Goal: Task Accomplishment & Management: Manage account settings

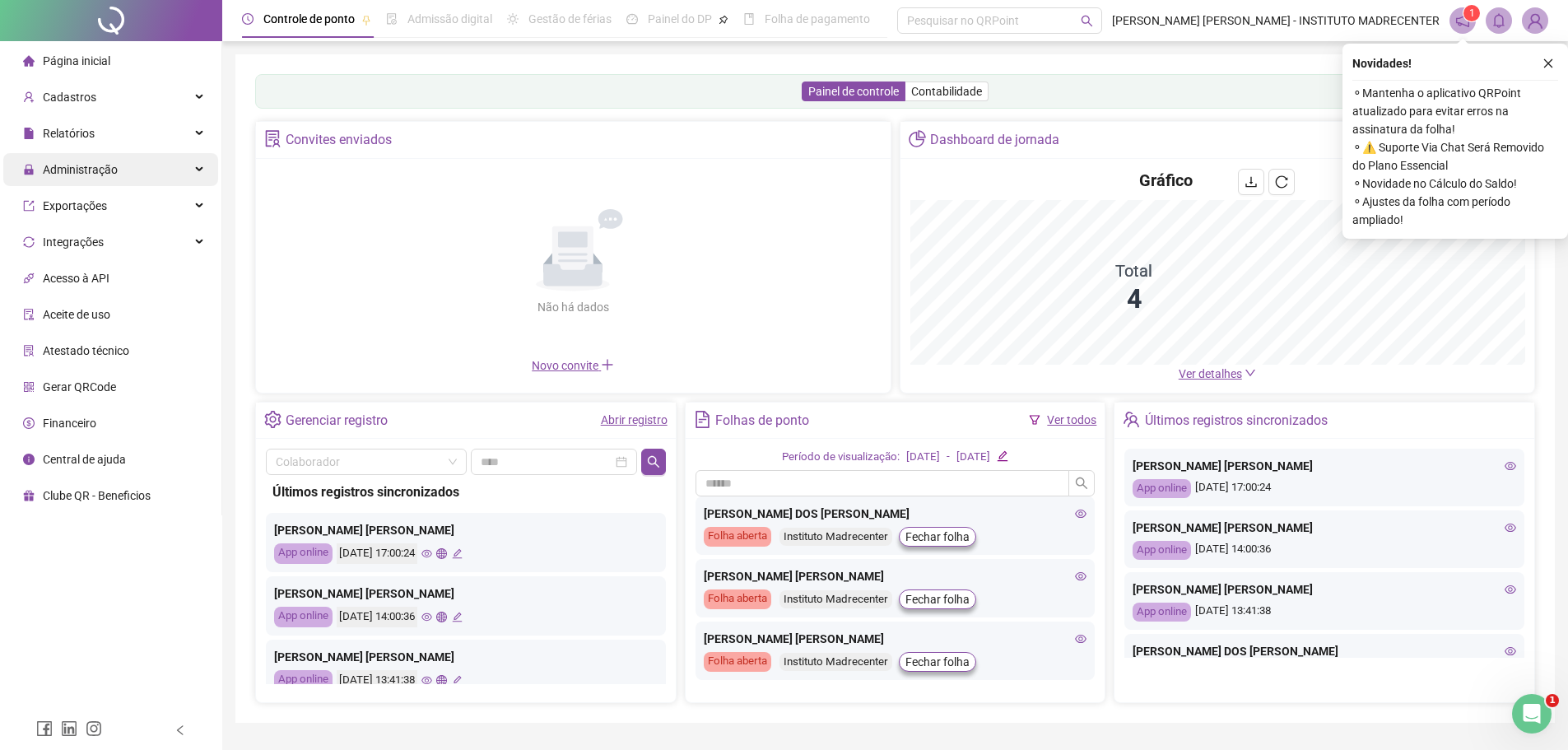
click at [74, 157] on span "Administração" at bounding box center [70, 169] width 95 height 33
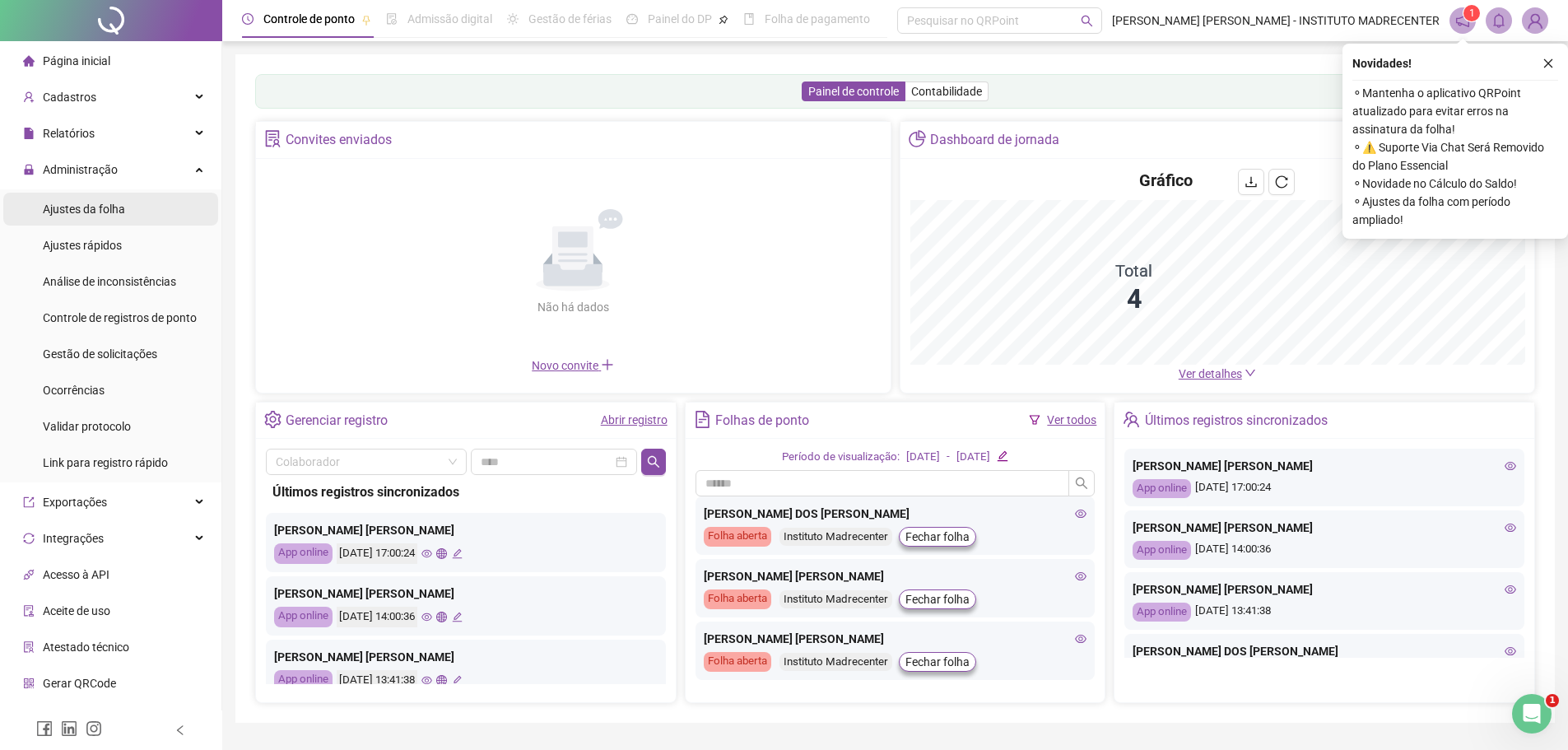
click at [97, 197] on div "Ajustes da folha" at bounding box center [84, 208] width 82 height 33
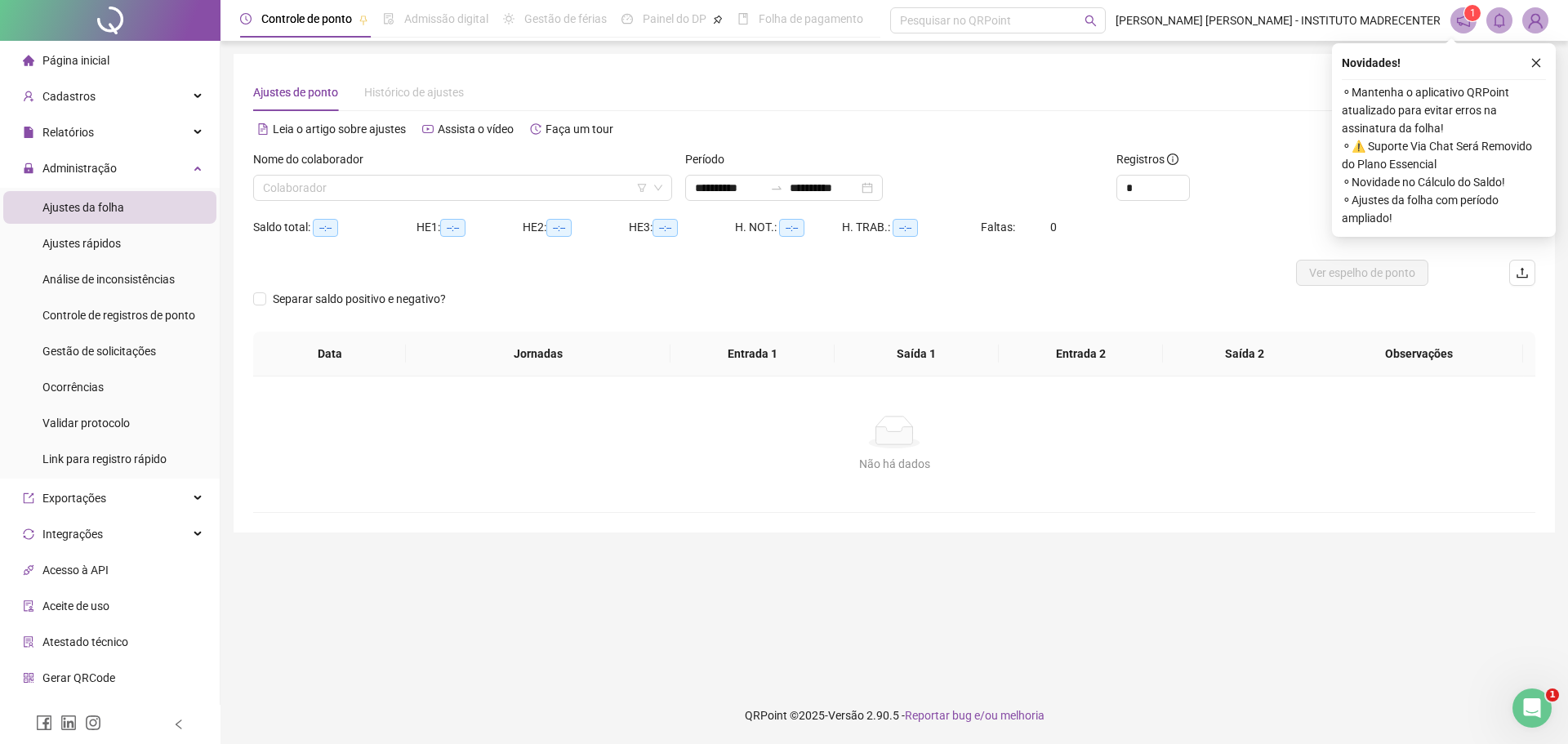
click at [1541, 61] on icon "close" at bounding box center [1536, 63] width 12 height 12
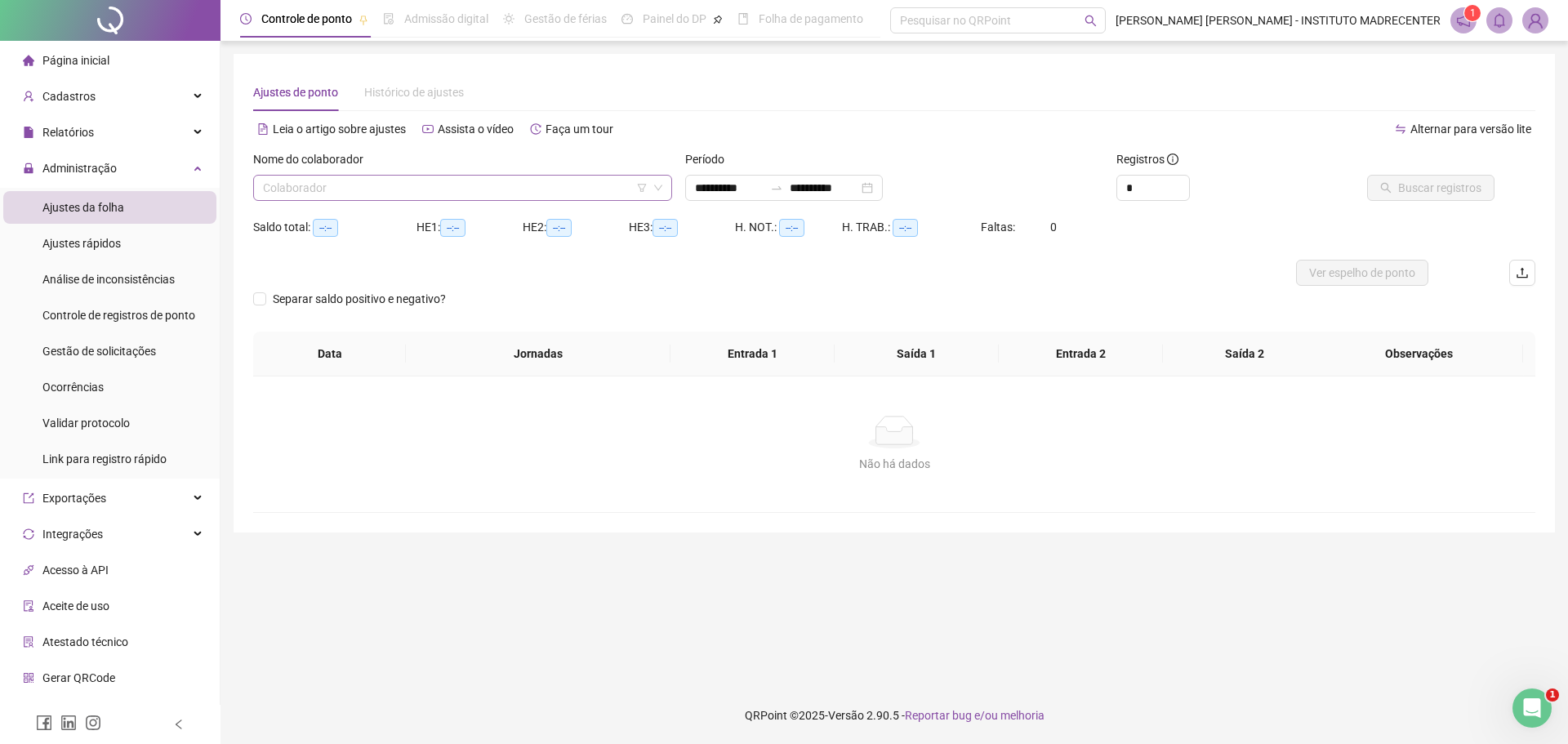
click at [375, 187] on input "search" at bounding box center [455, 188] width 385 height 25
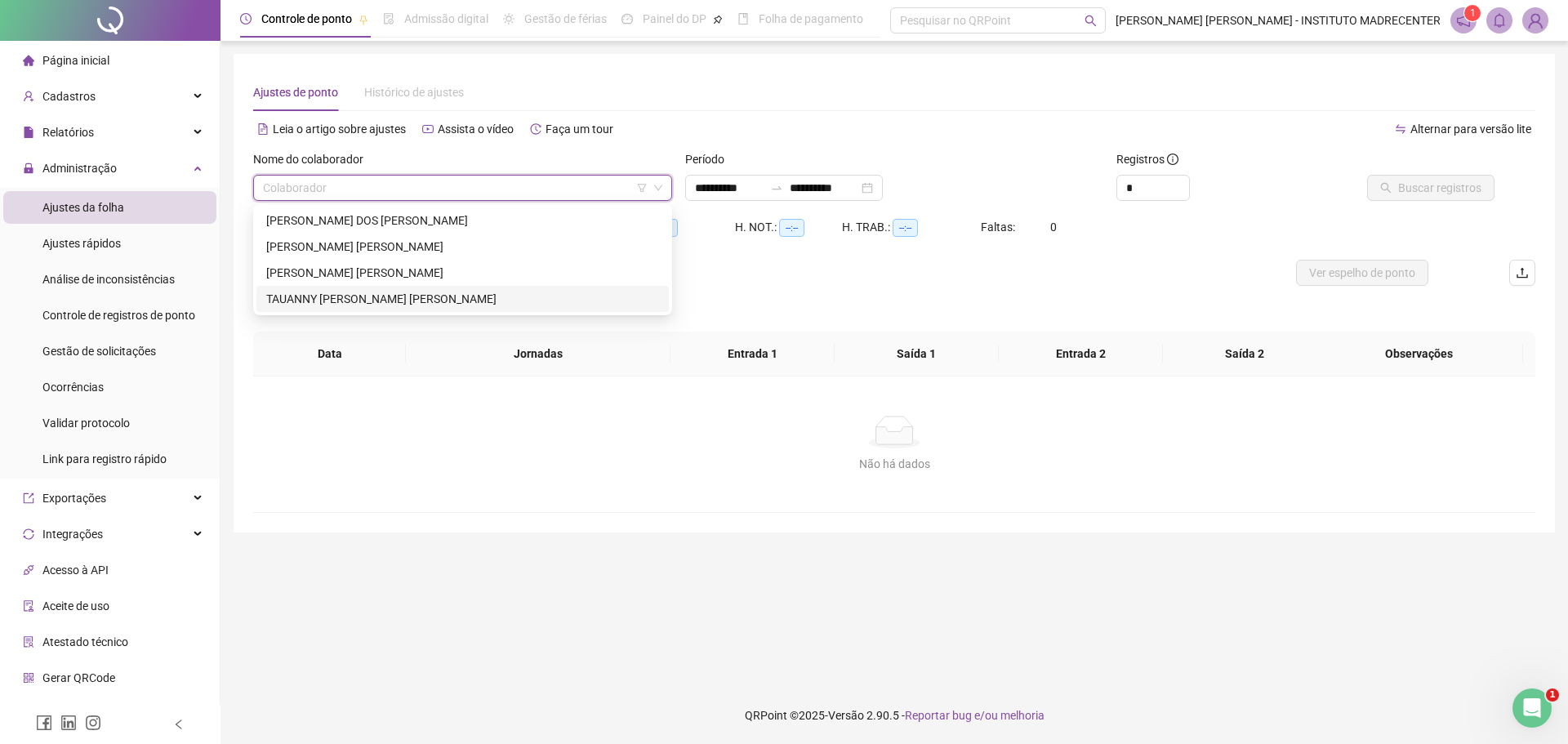
click at [422, 290] on div "TAUANNY [PERSON_NAME] [PERSON_NAME]" at bounding box center [463, 299] width 393 height 18
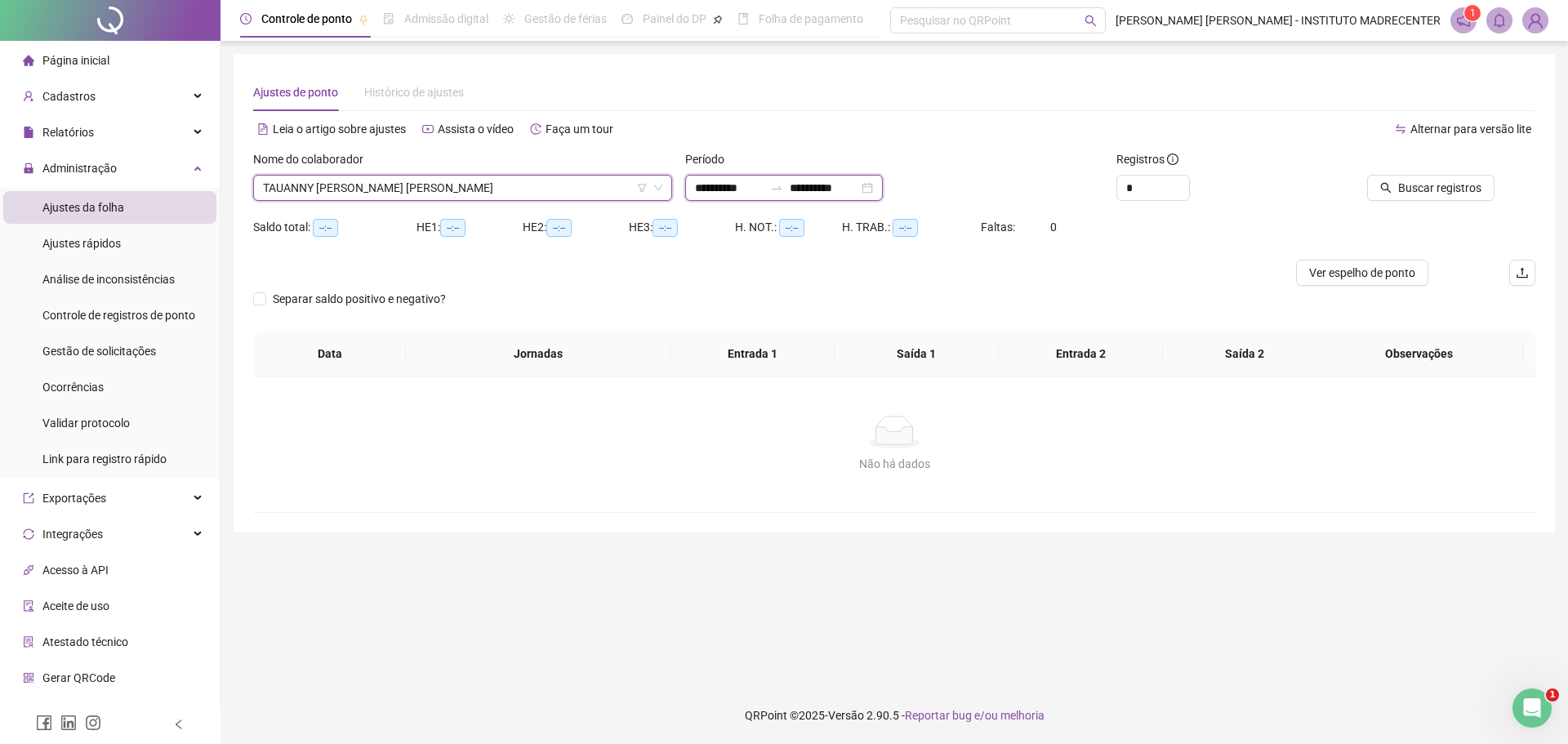
click at [737, 185] on input "**********" at bounding box center [729, 188] width 69 height 18
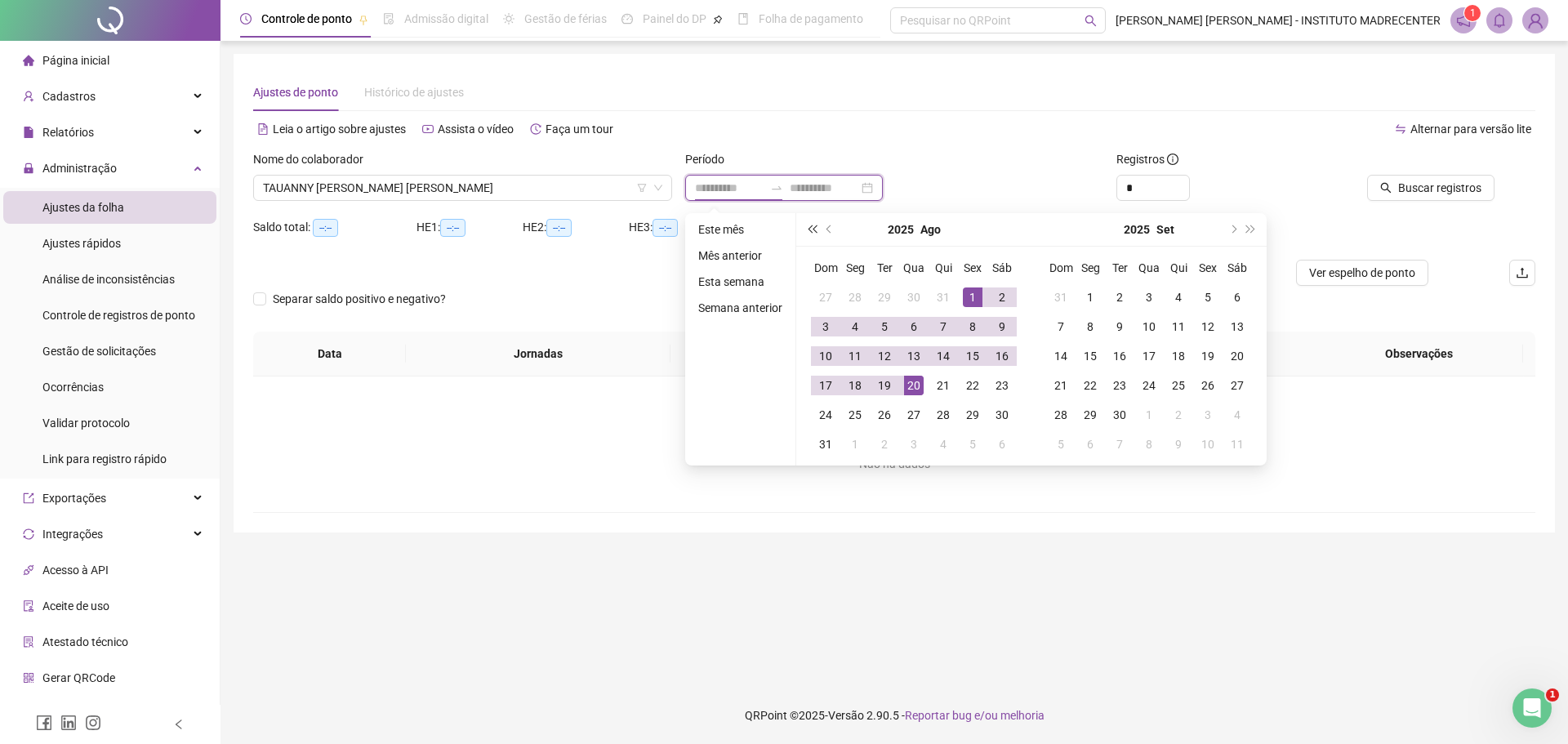
type input "**********"
click at [831, 223] on button "prev-year" at bounding box center [830, 229] width 18 height 32
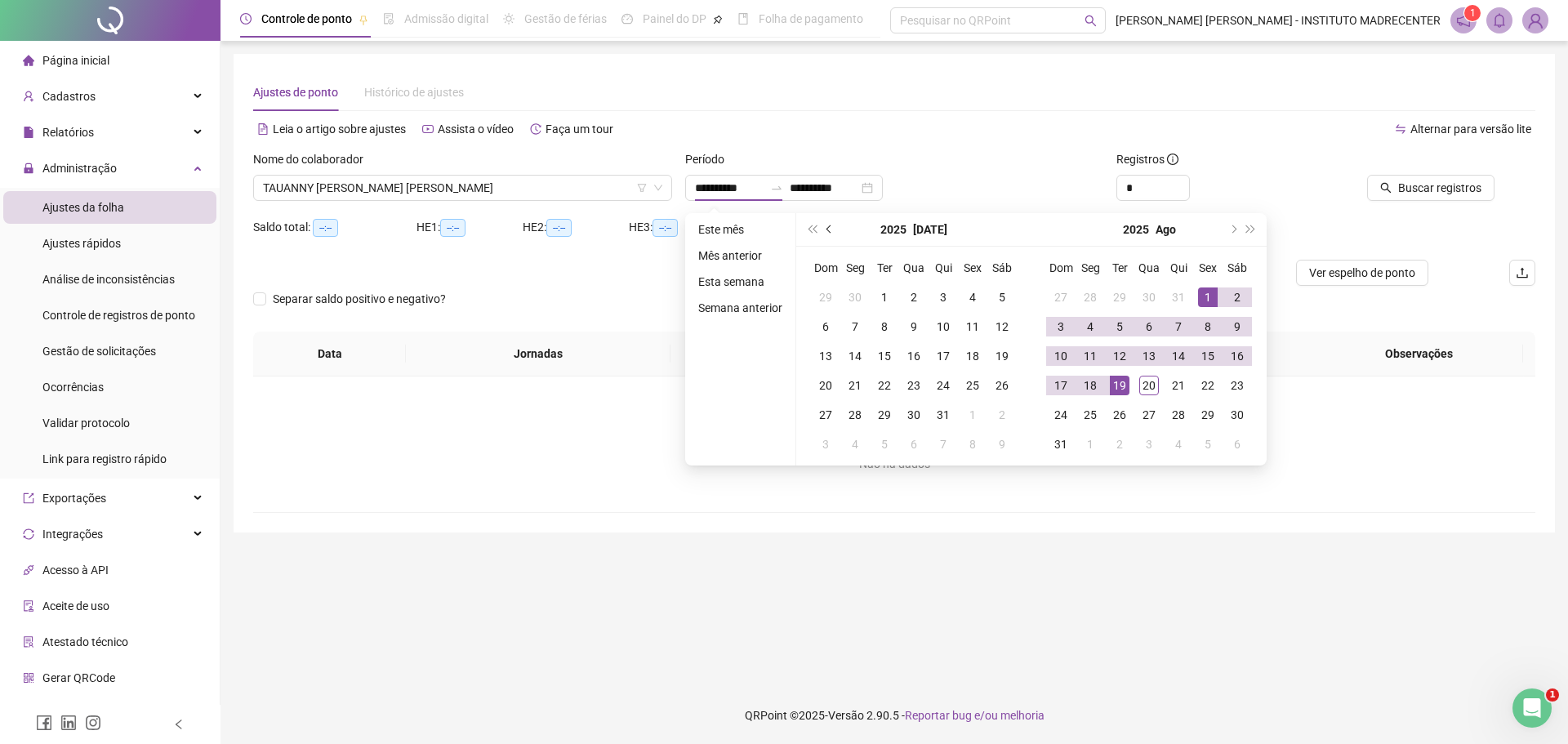
click at [830, 224] on button "prev-year" at bounding box center [830, 229] width 18 height 32
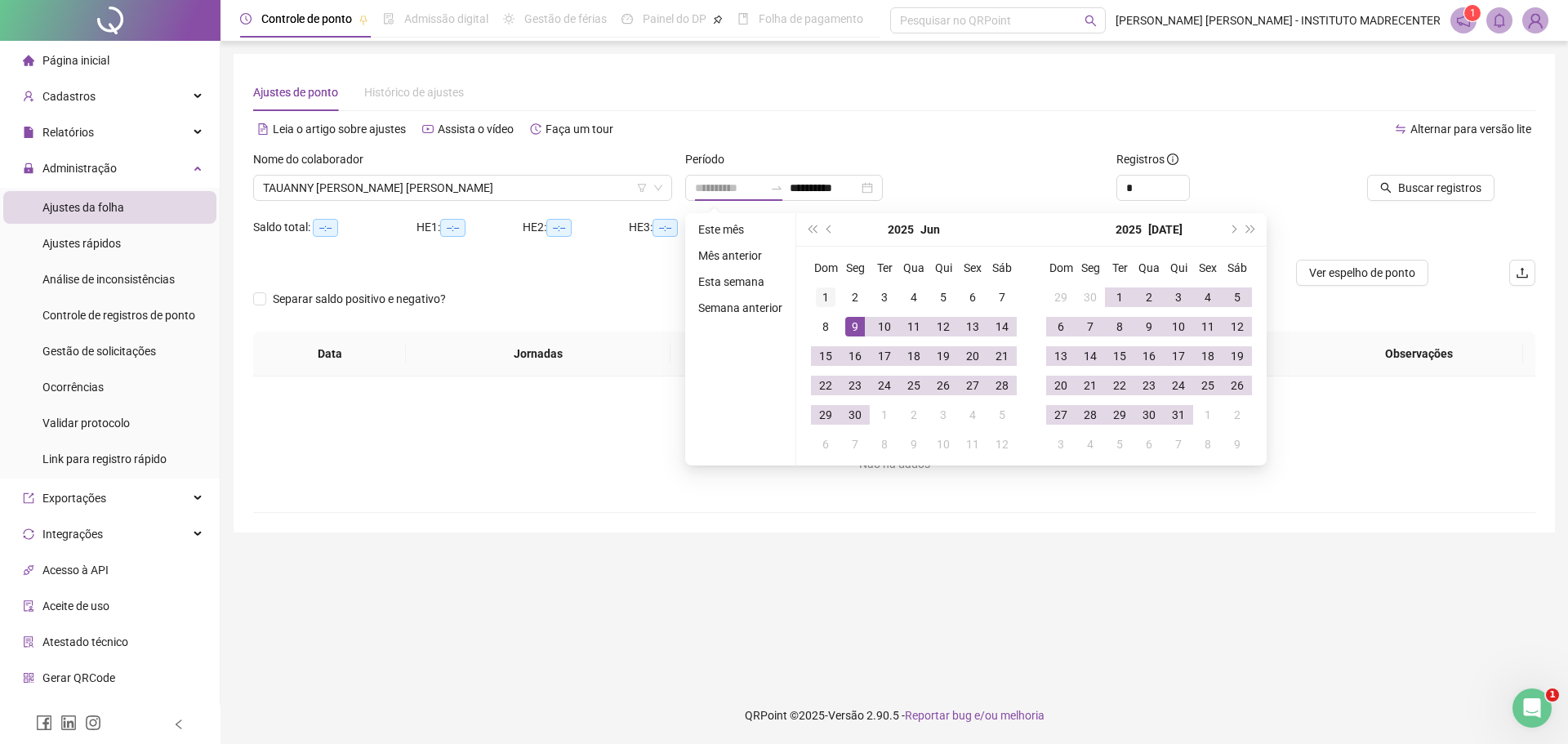
type input "**********"
click at [827, 301] on div "1" at bounding box center [826, 297] width 20 height 20
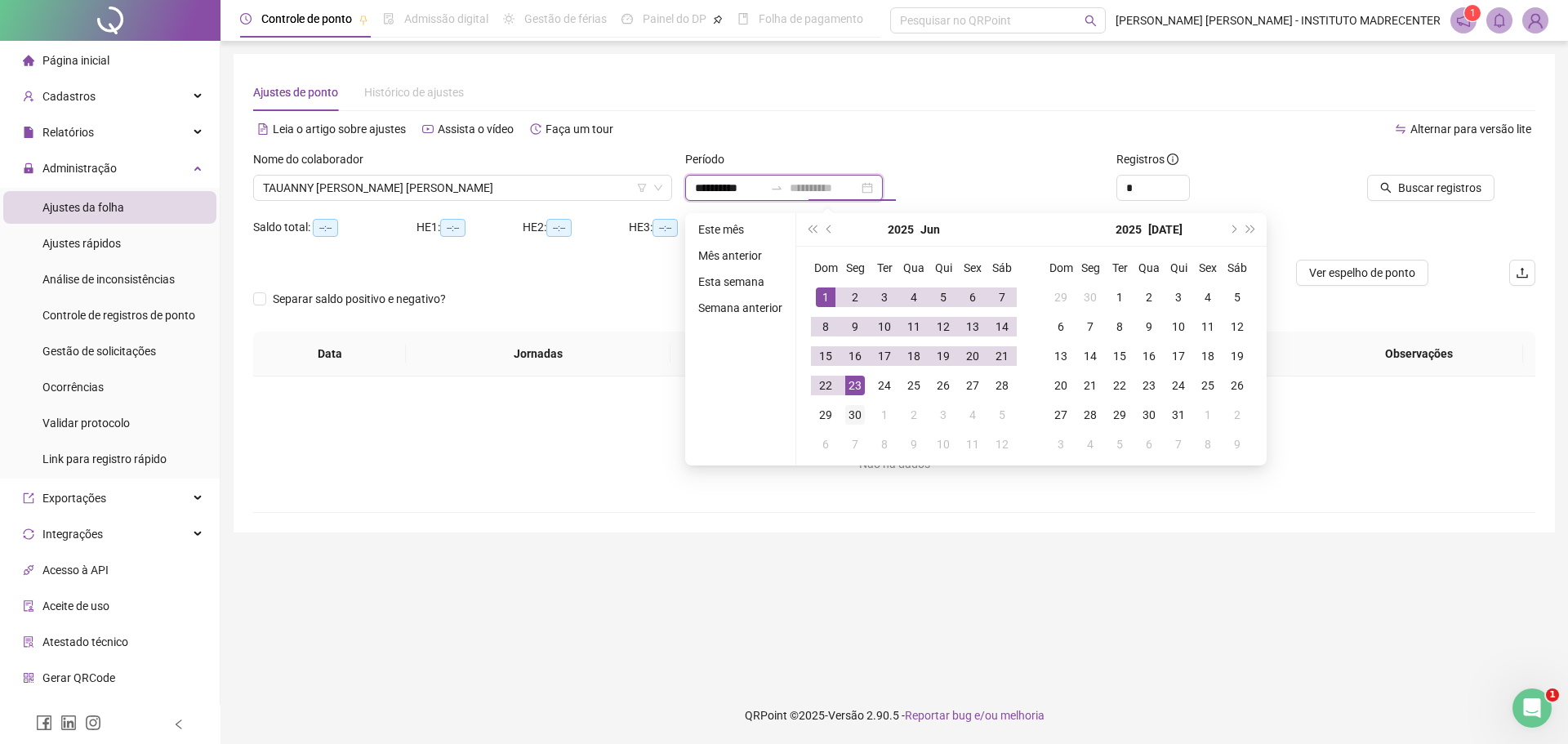
type input "**********"
click at [855, 408] on div "30" at bounding box center [855, 415] width 20 height 20
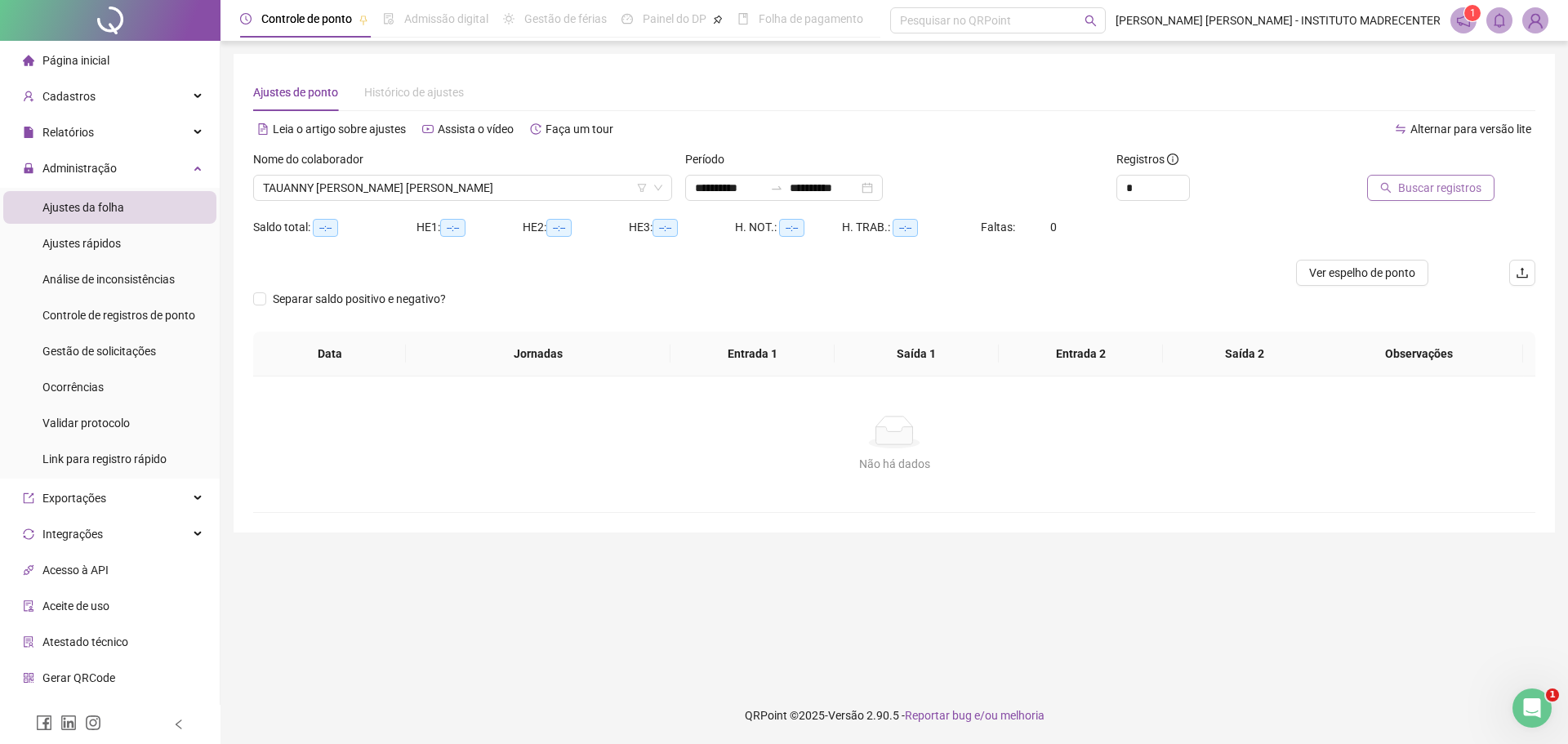
click at [1448, 180] on span "Buscar registros" at bounding box center [1440, 188] width 83 height 18
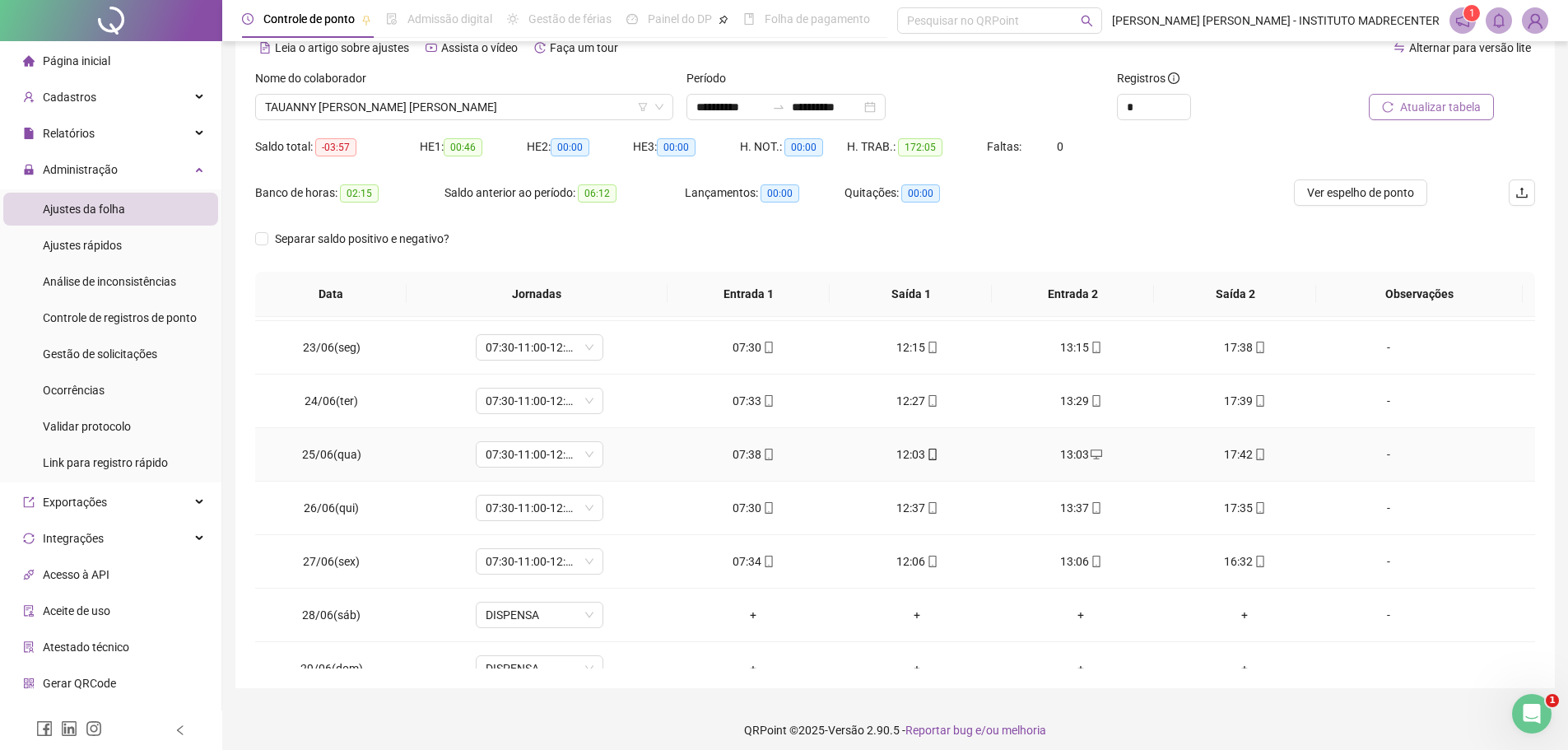
scroll to position [1254, 0]
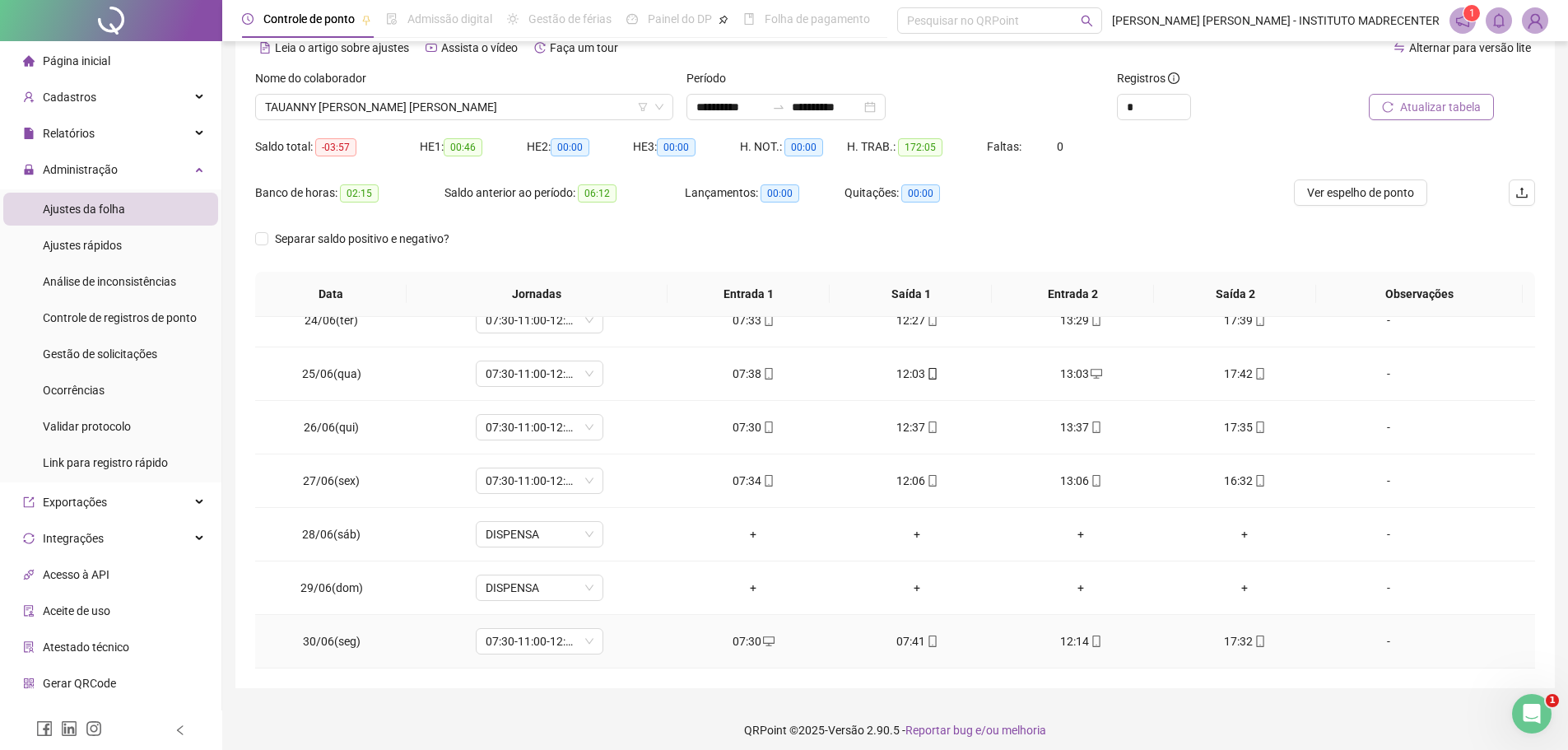
click at [747, 643] on div "07:30" at bounding box center [753, 641] width 137 height 18
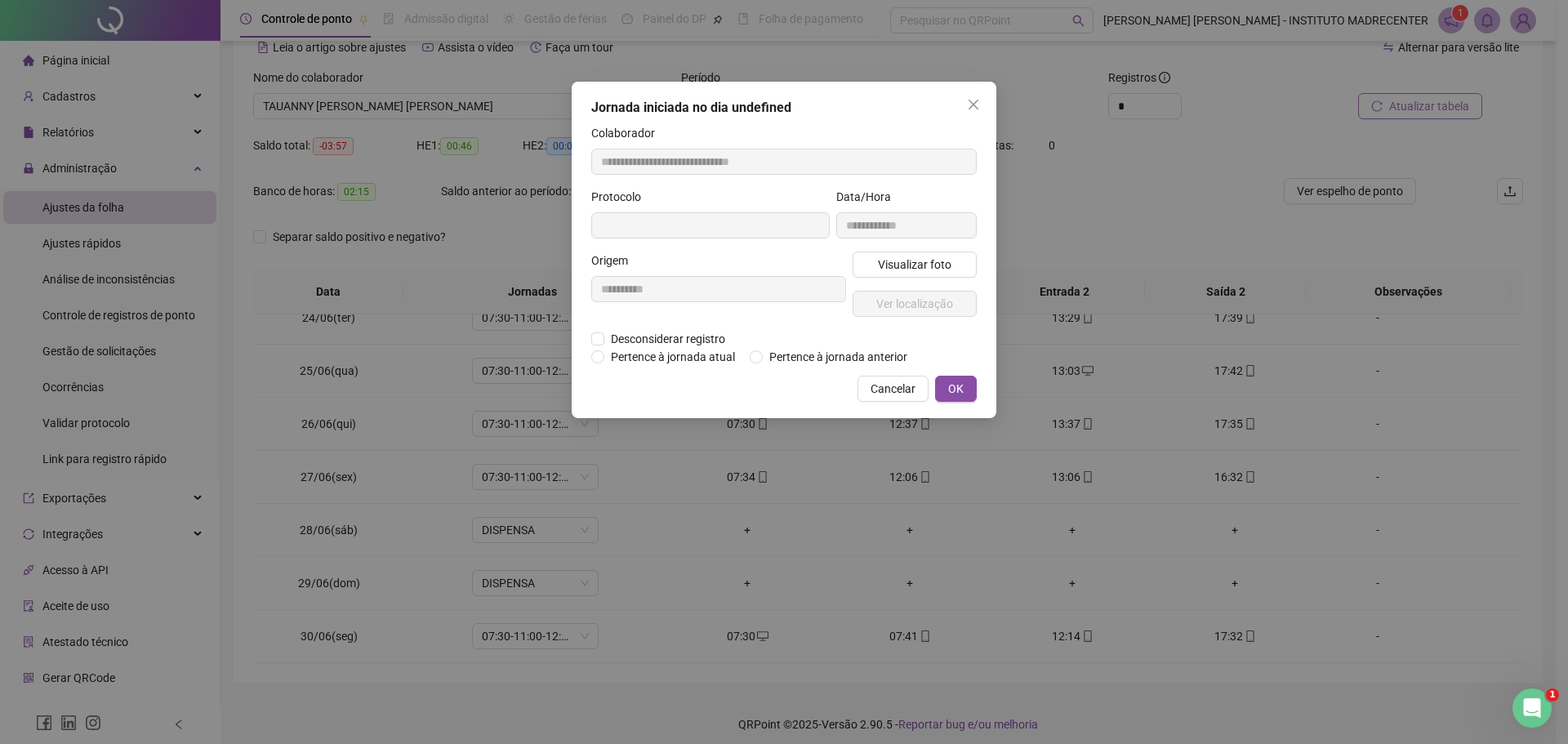
type input "**********"
click at [622, 336] on span "Desconsiderar registro" at bounding box center [668, 340] width 127 height 18
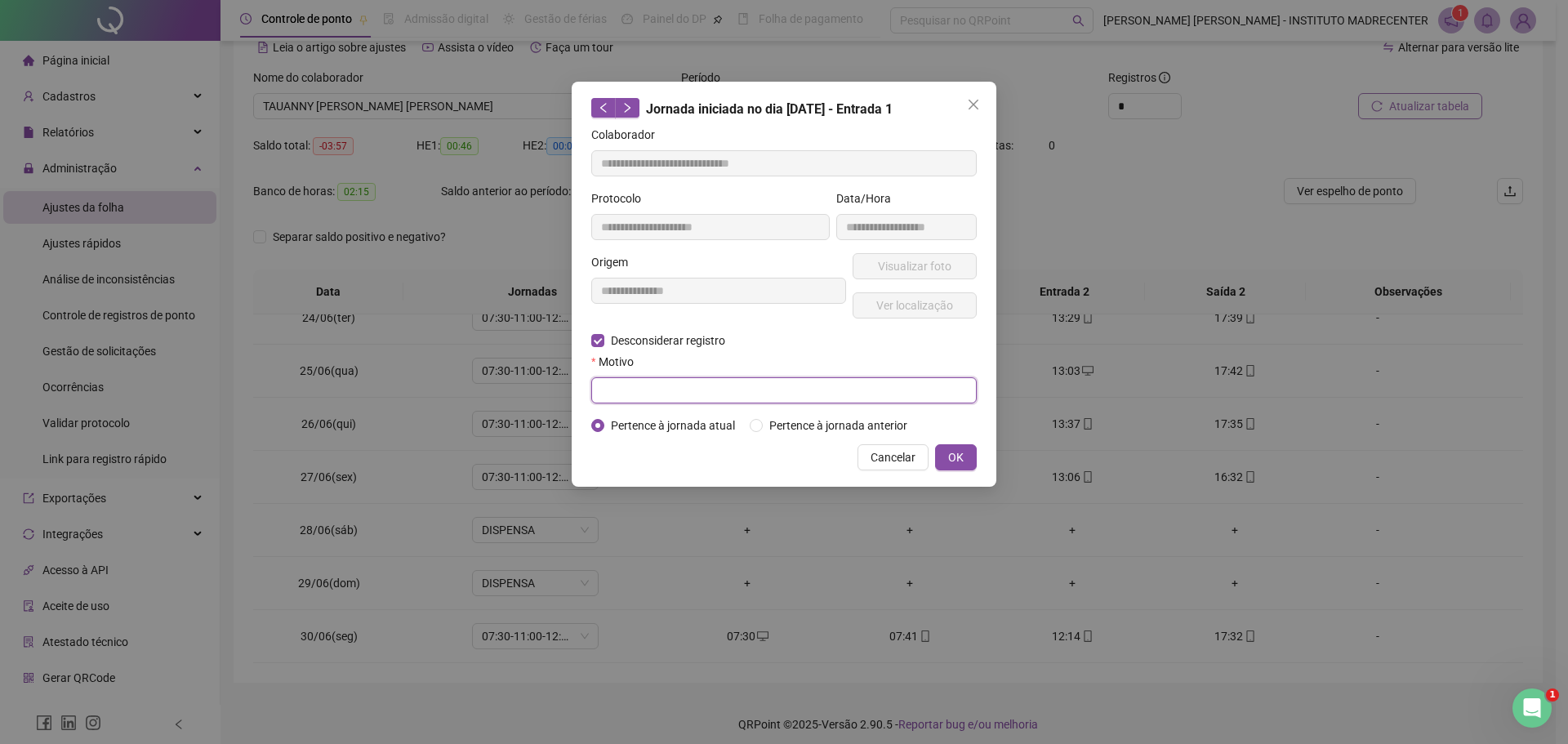
click at [732, 391] on input "text" at bounding box center [784, 389] width 385 height 26
type input "****"
click at [950, 460] on span "OK" at bounding box center [956, 458] width 16 height 18
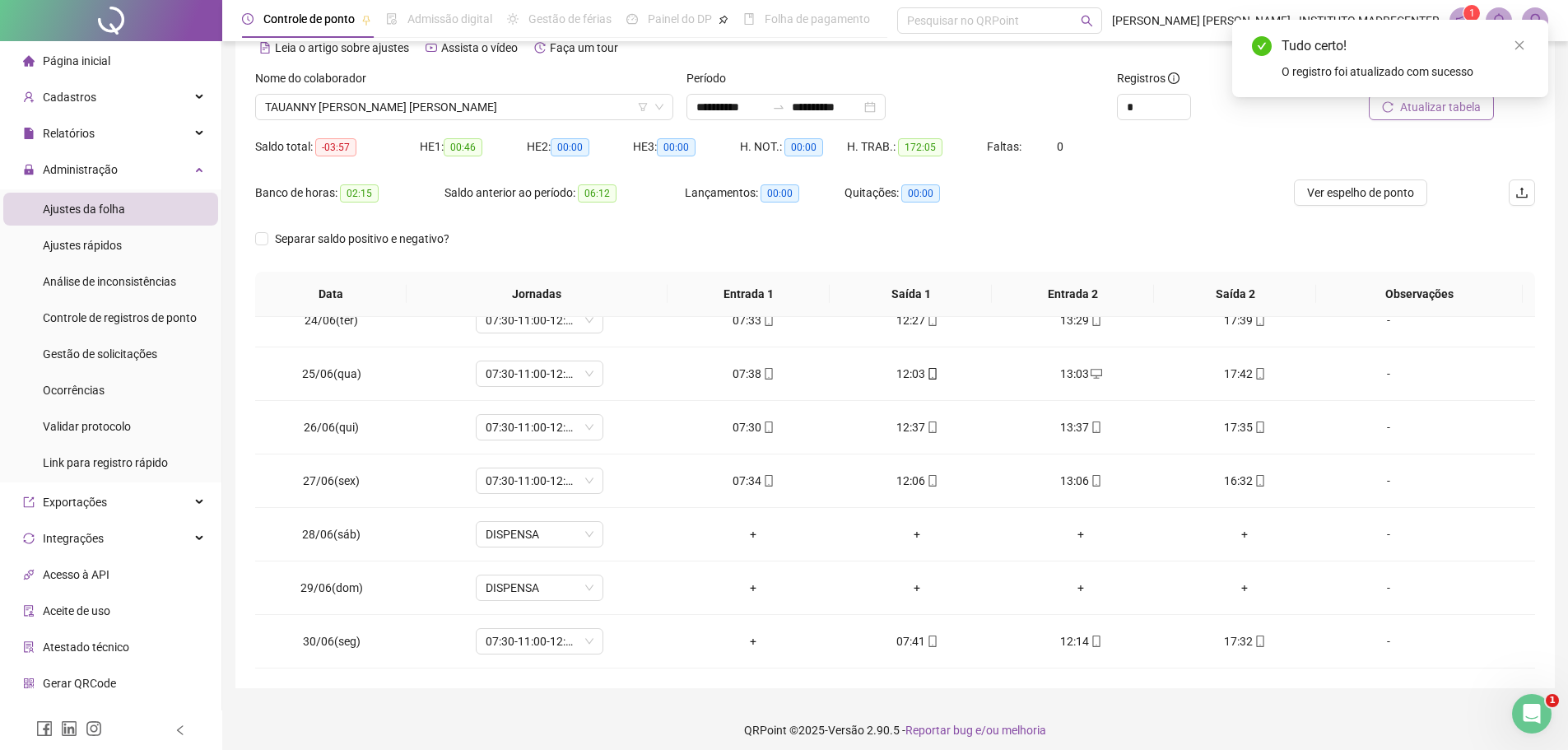
click at [1463, 97] on div "Tudo certo! O registro foi atualizado com sucesso" at bounding box center [1390, 59] width 316 height 77
click at [1462, 97] on div "Tudo certo! O registro foi atualizado com sucesso" at bounding box center [1390, 59] width 316 height 77
click at [1473, 112] on span "Atualizar tabela" at bounding box center [1440, 107] width 80 height 18
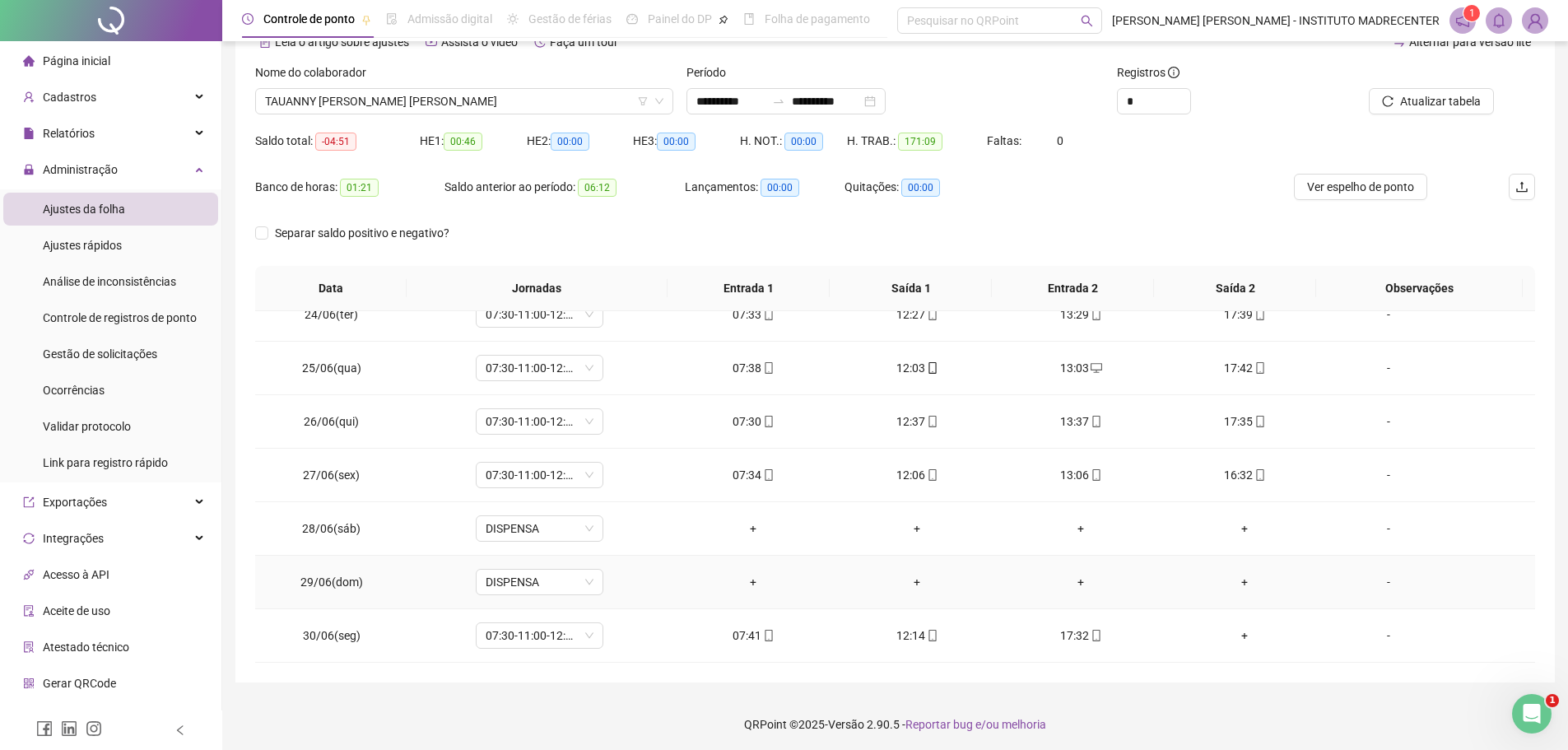
scroll to position [91, 0]
click at [1236, 632] on div "+" at bounding box center [1244, 633] width 137 height 18
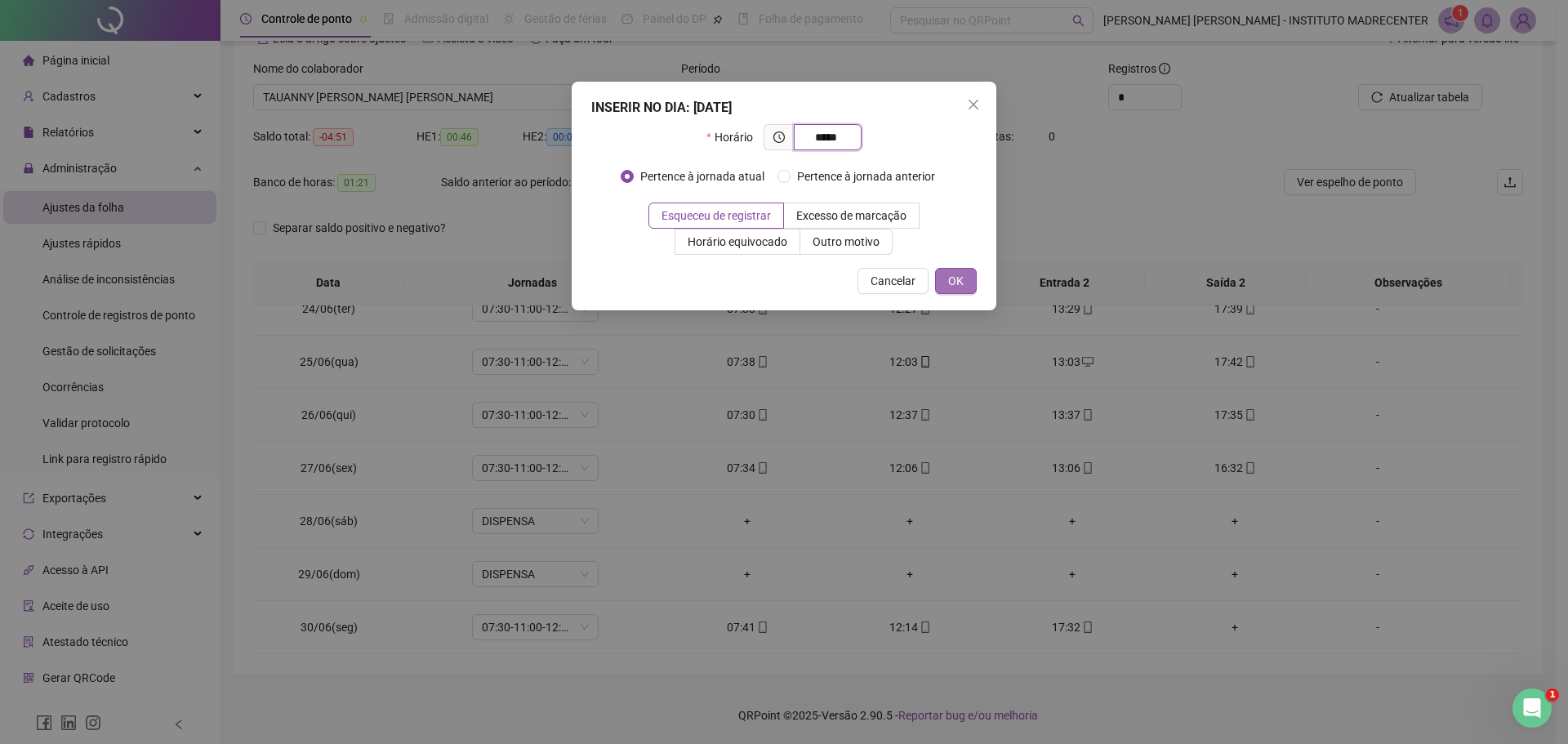
type input "*****"
click at [954, 272] on span "OK" at bounding box center [956, 281] width 16 height 18
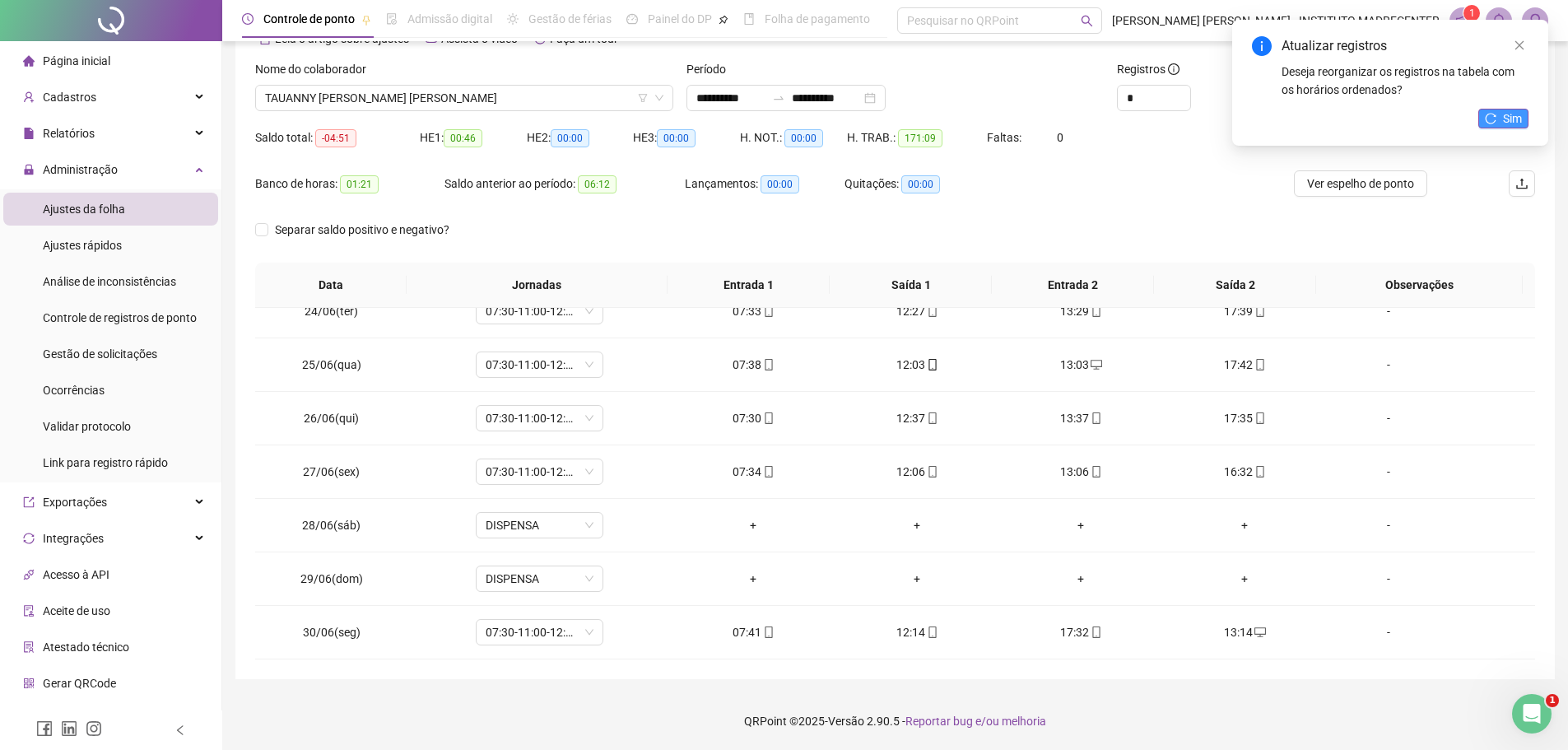
click at [1519, 110] on span "Sim" at bounding box center [1512, 119] width 19 height 18
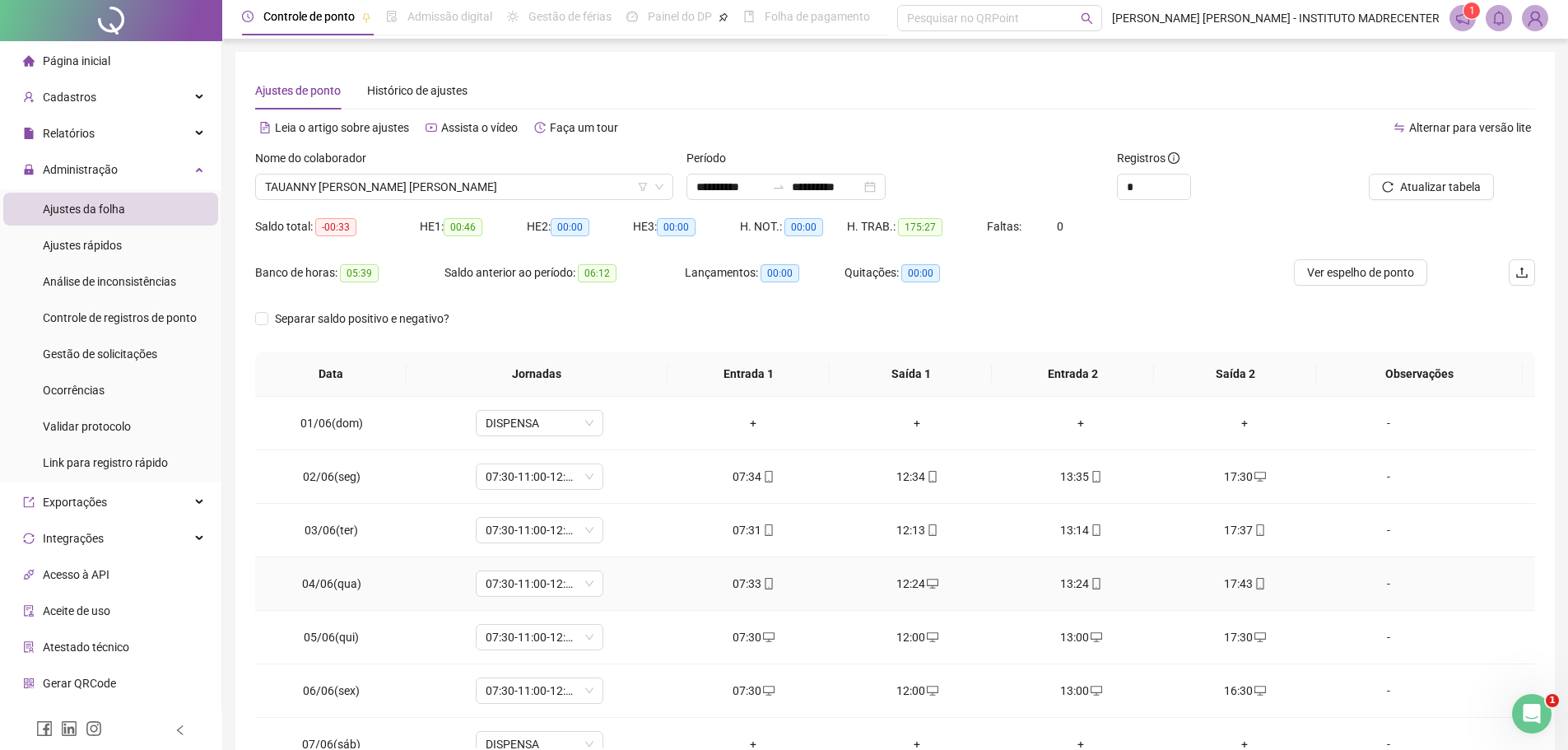
scroll to position [0, 0]
click at [93, 351] on span "Gestão de solicitações" at bounding box center [100, 354] width 115 height 13
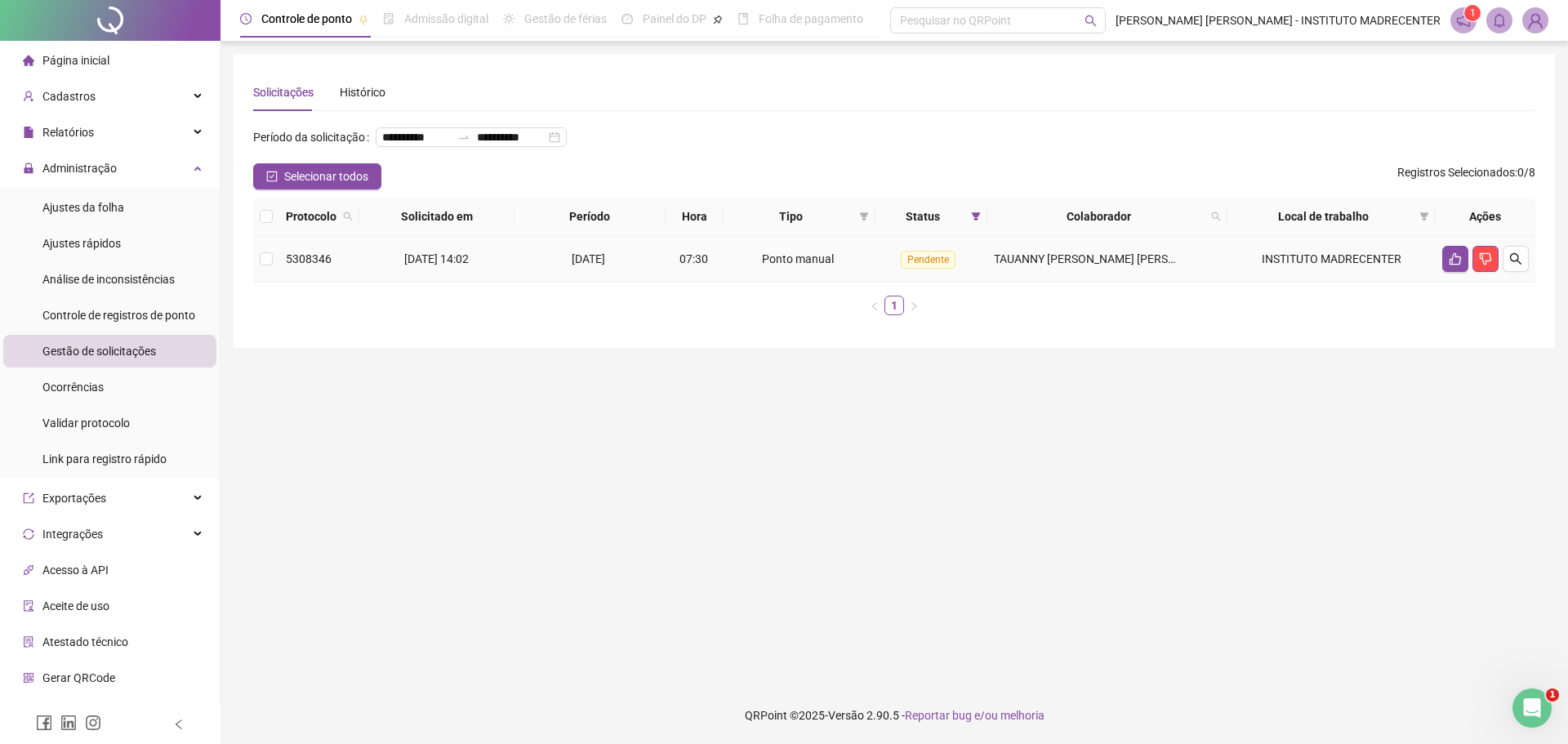
click at [259, 282] on td at bounding box center [266, 259] width 26 height 46
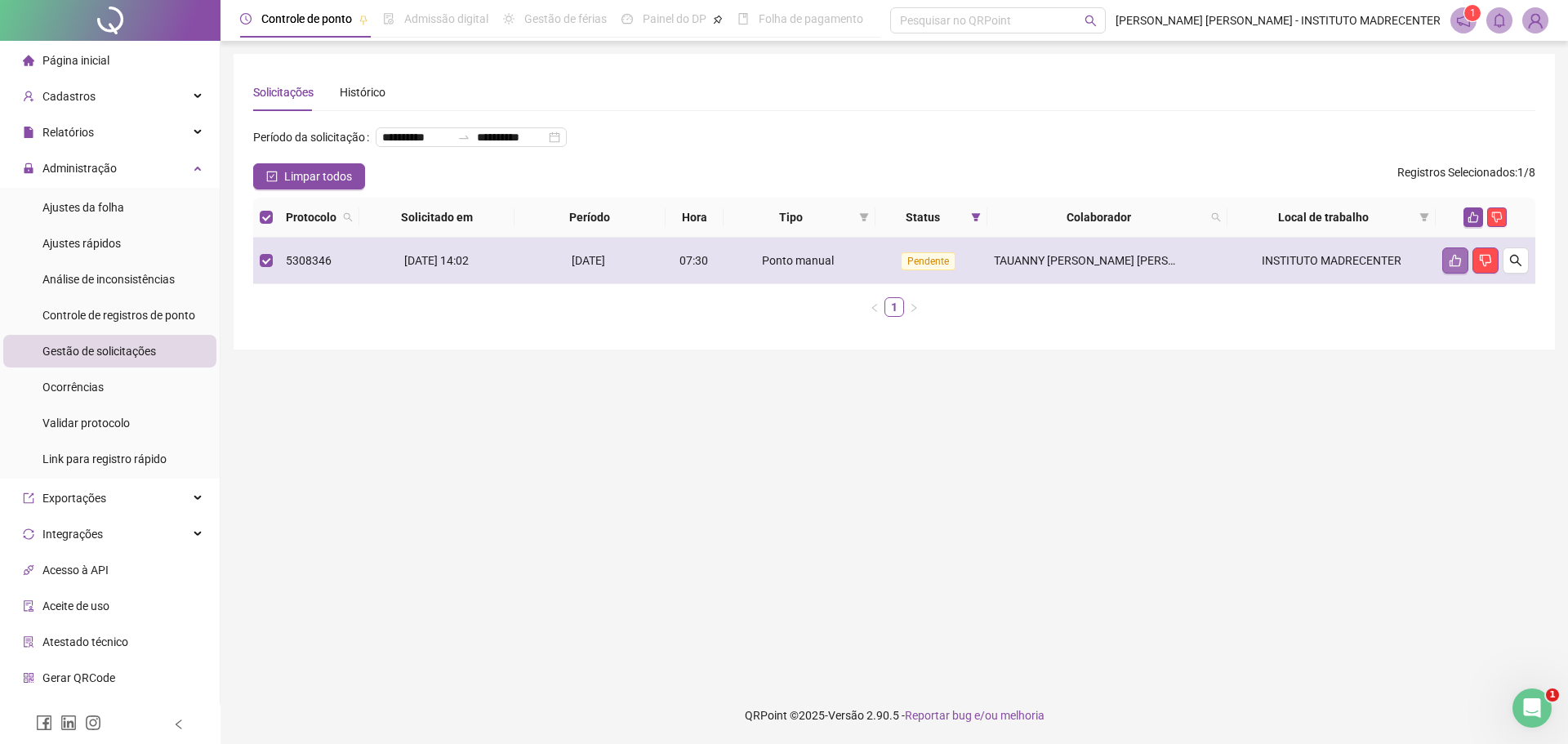
click at [1457, 267] on icon "like" at bounding box center [1456, 261] width 13 height 13
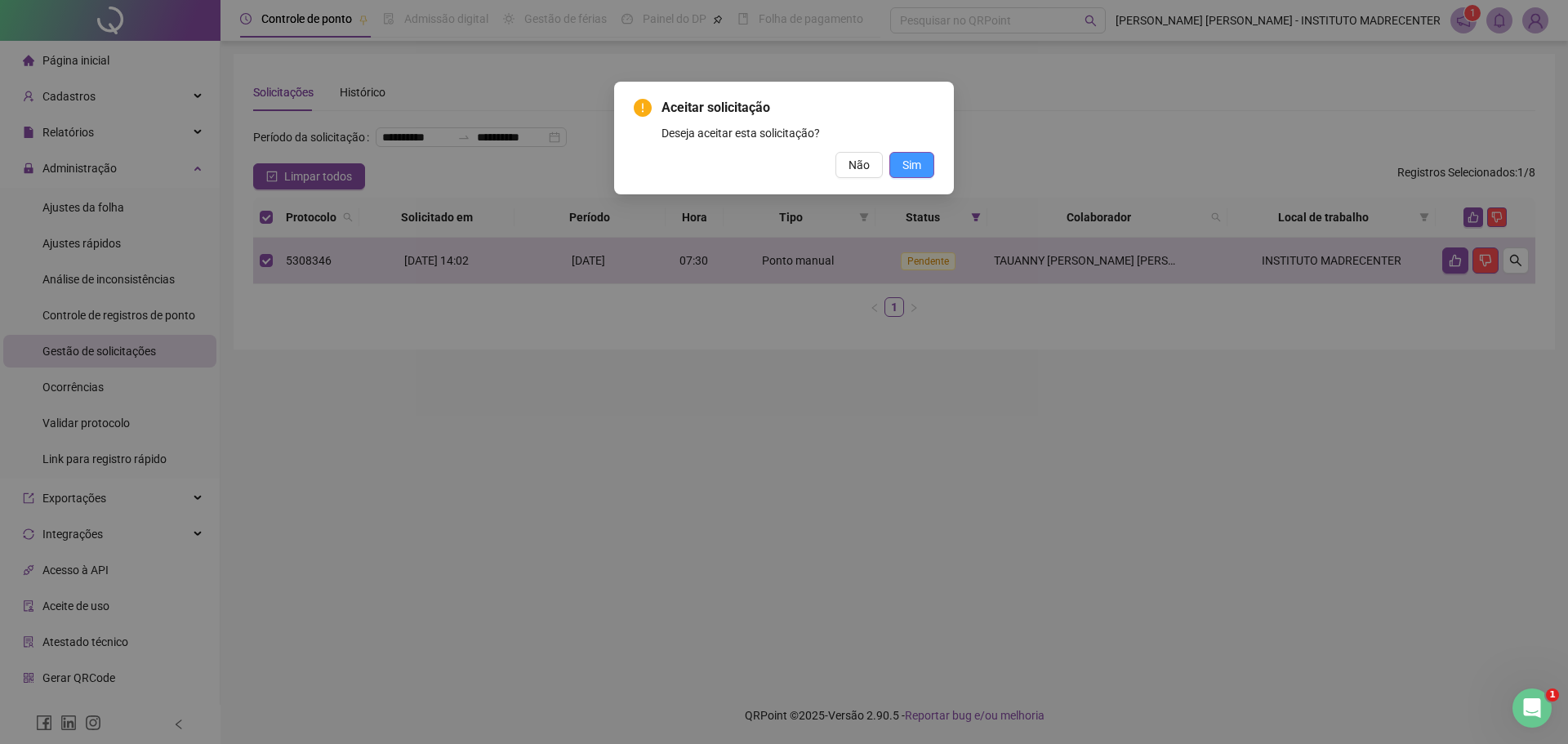
click at [908, 167] on span "Sim" at bounding box center [912, 165] width 19 height 18
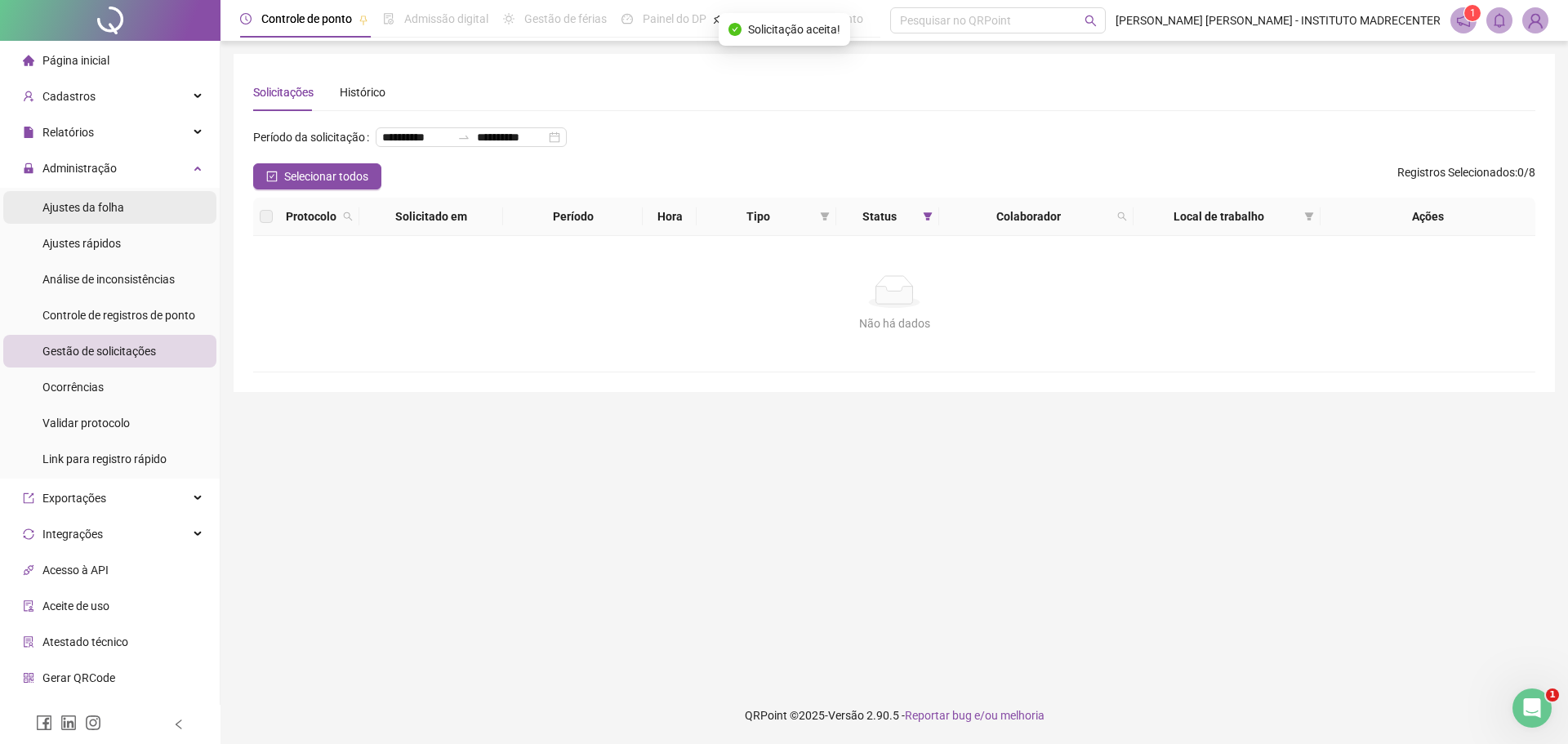
click at [96, 195] on div "Ajustes da folha" at bounding box center [83, 207] width 81 height 32
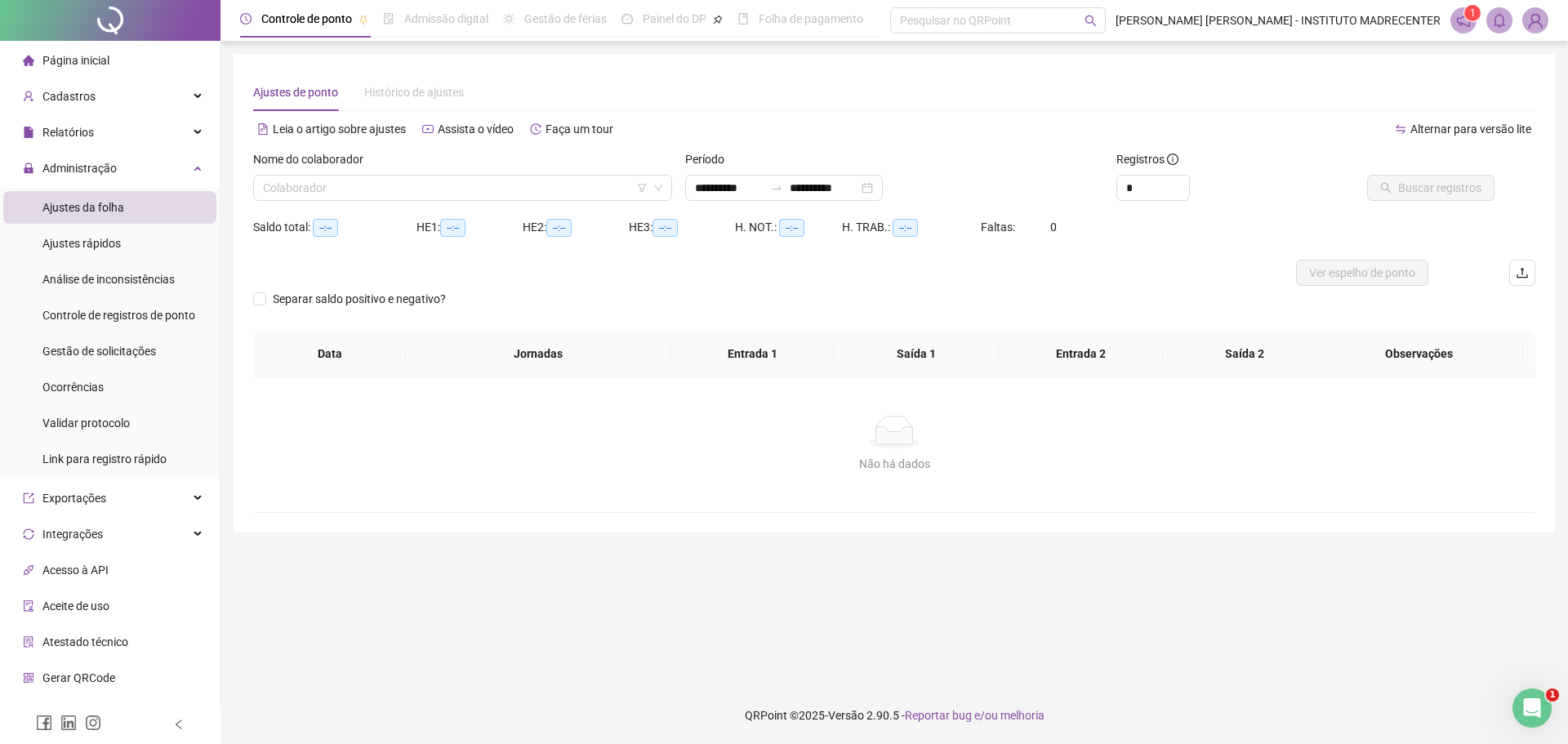
type input "**********"
click at [532, 187] on input "search" at bounding box center [455, 188] width 385 height 25
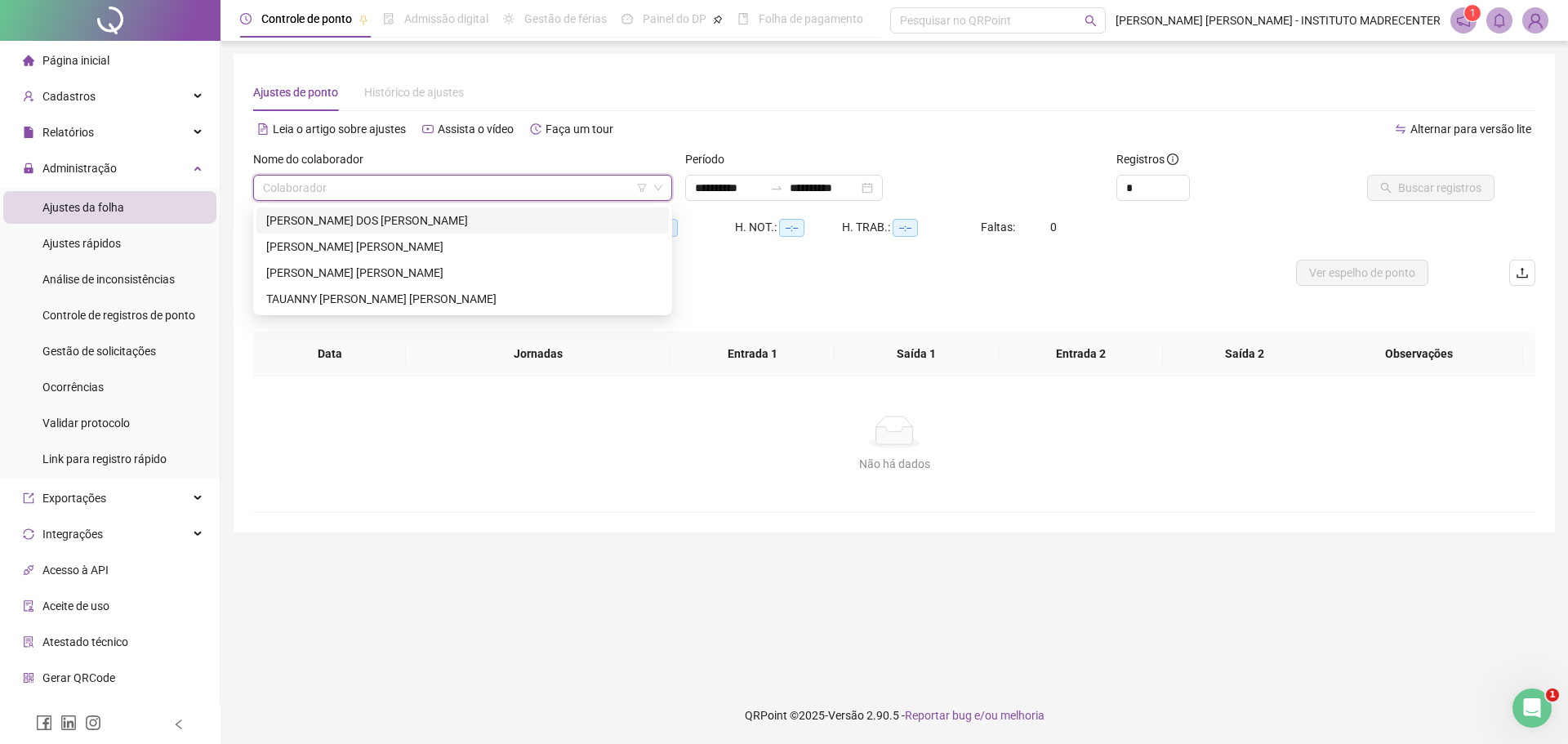
click at [445, 212] on div "[PERSON_NAME] DOS [PERSON_NAME]" at bounding box center [463, 221] width 393 height 18
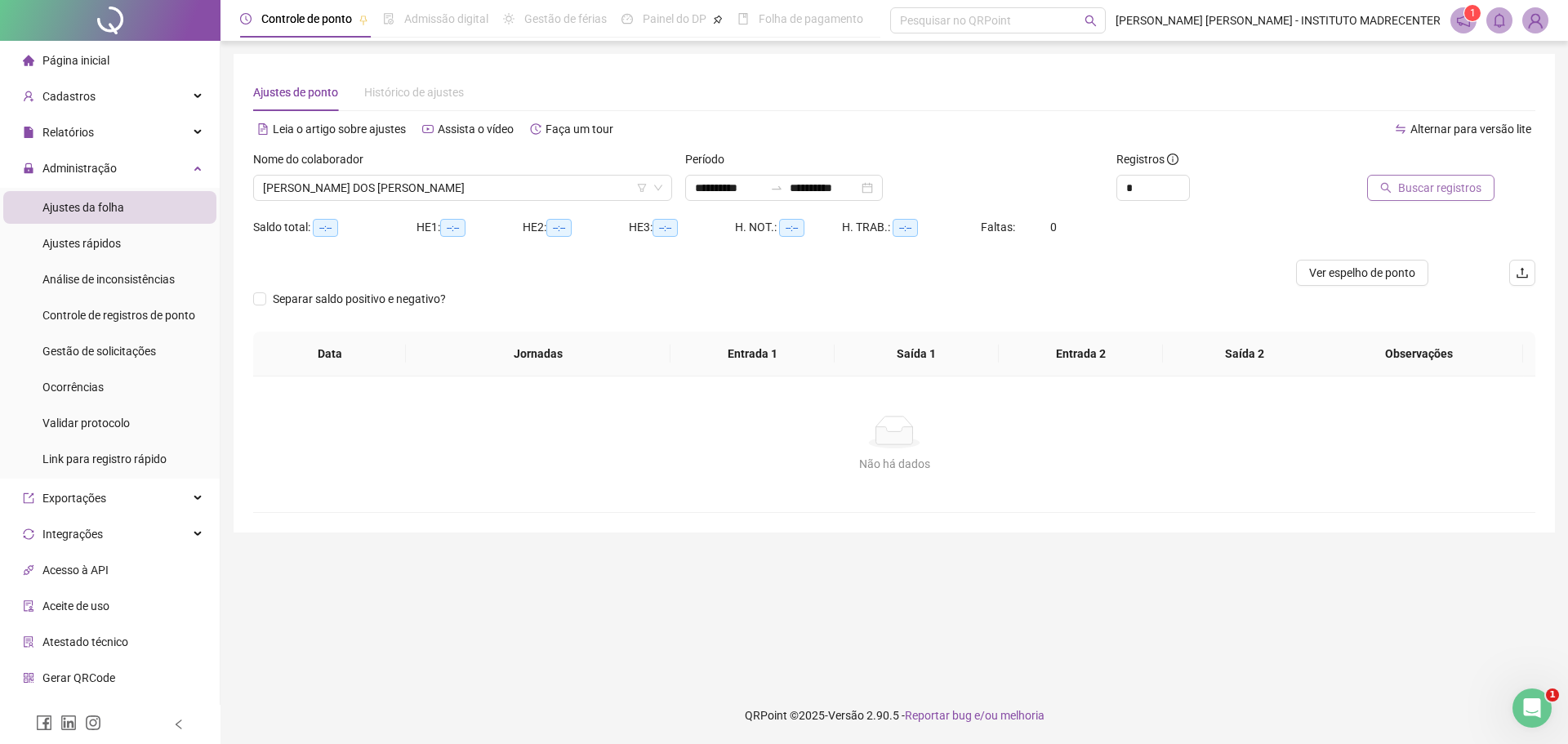
click at [1414, 186] on span "Buscar registros" at bounding box center [1440, 188] width 83 height 18
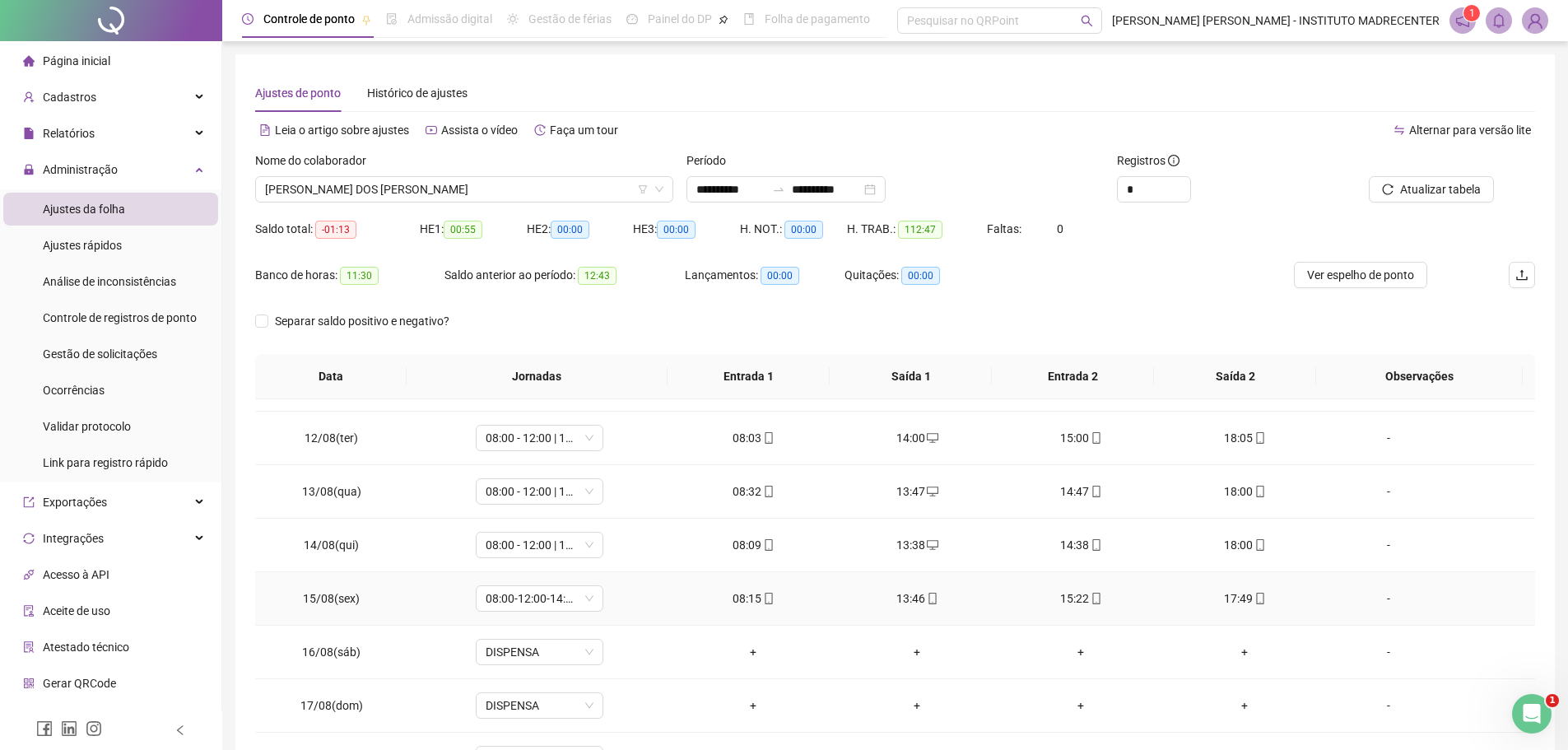
scroll to position [665, 0]
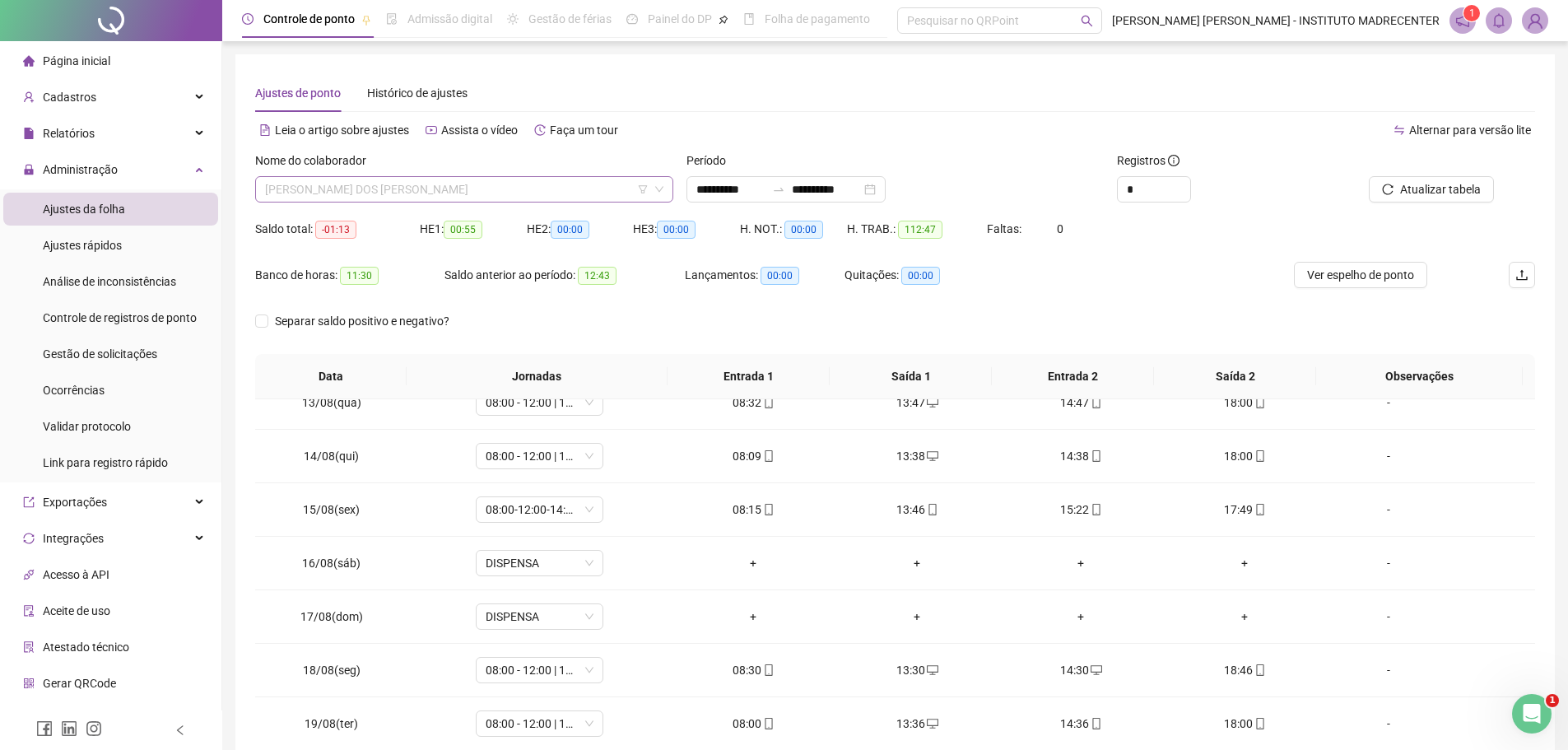
click at [530, 198] on span "[PERSON_NAME] DOS [PERSON_NAME]" at bounding box center [464, 189] width 398 height 25
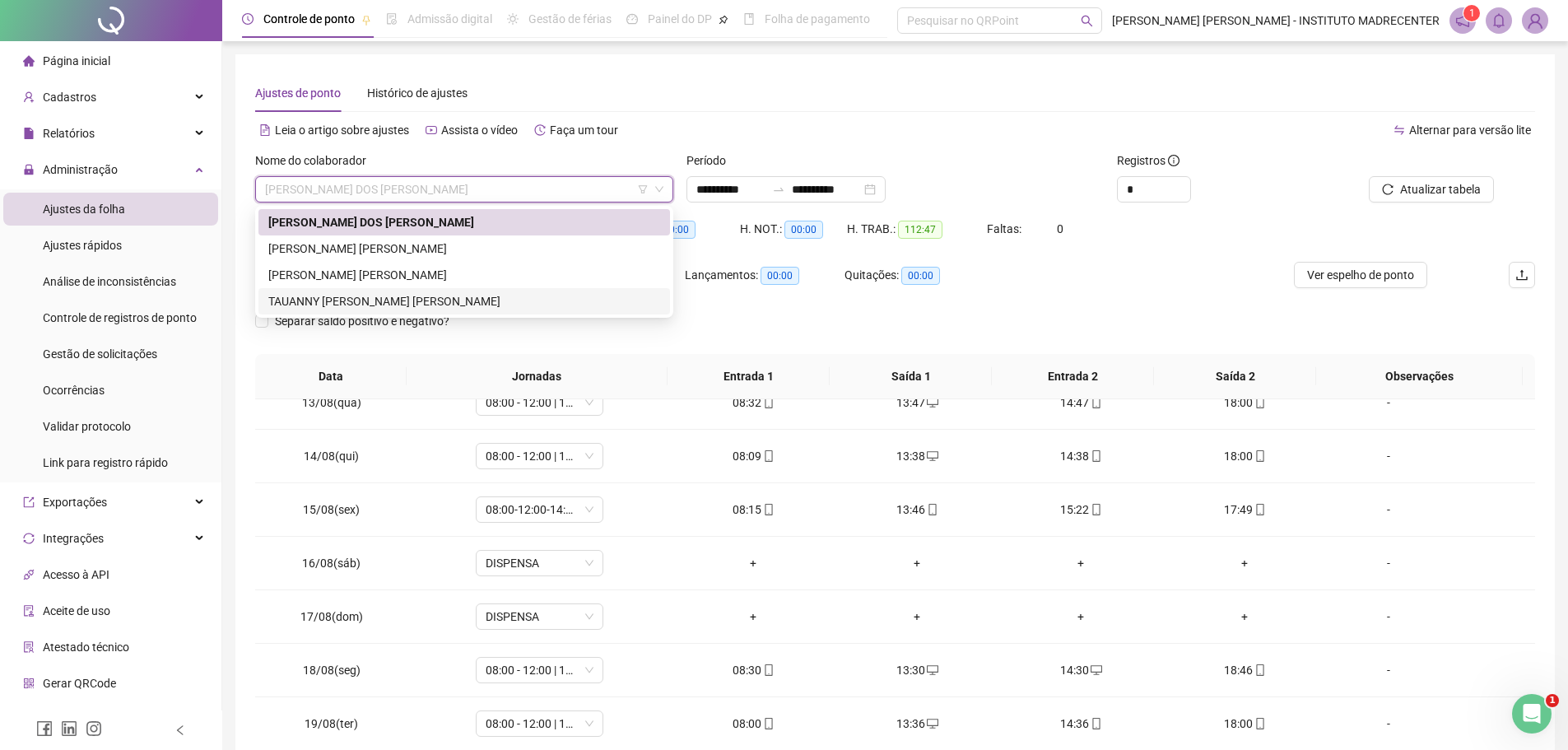
click at [443, 300] on div "TAUANNY [PERSON_NAME] [PERSON_NAME]" at bounding box center [464, 301] width 392 height 18
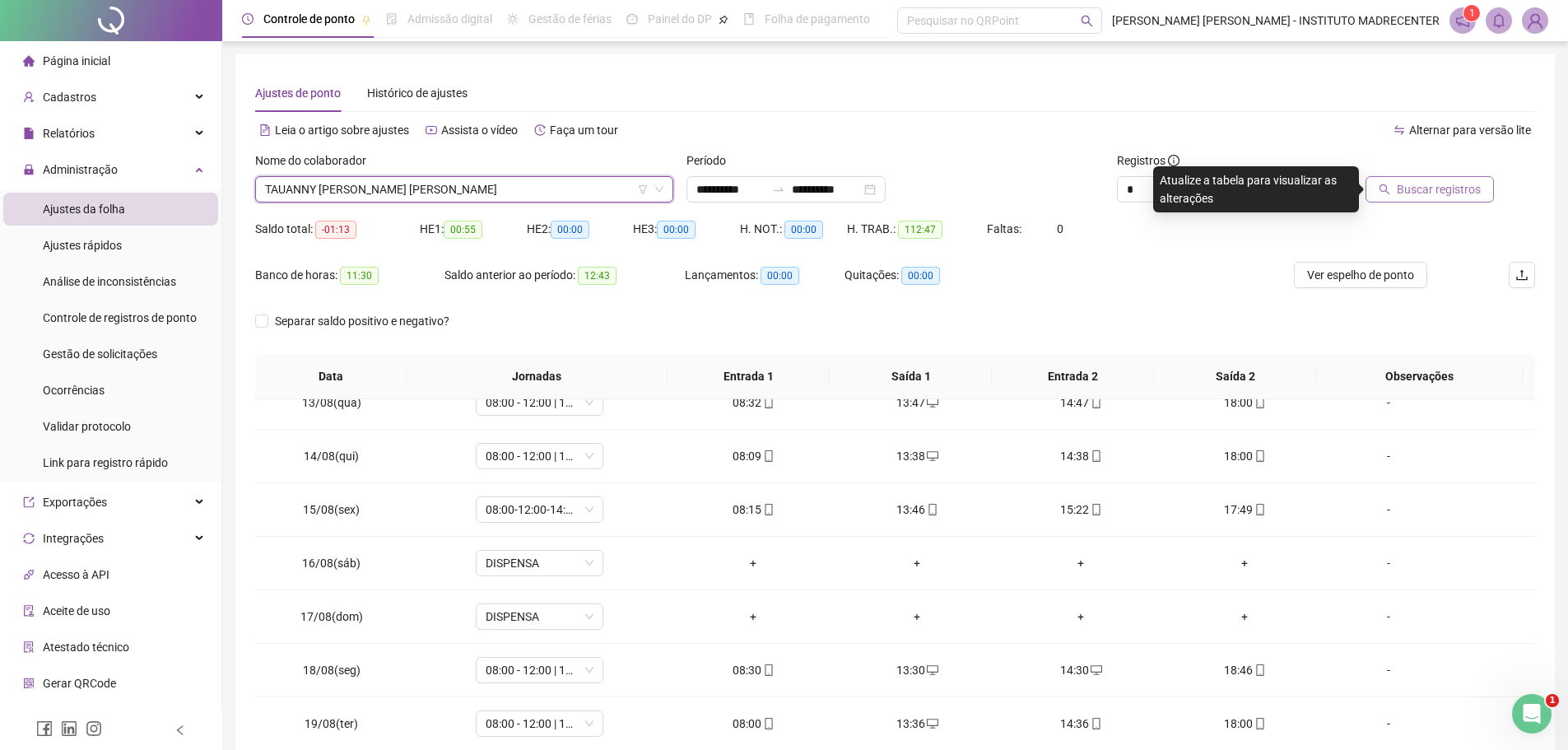
click at [1465, 182] on span "Buscar registros" at bounding box center [1438, 189] width 84 height 18
